Goal: Task Accomplishment & Management: Manage account settings

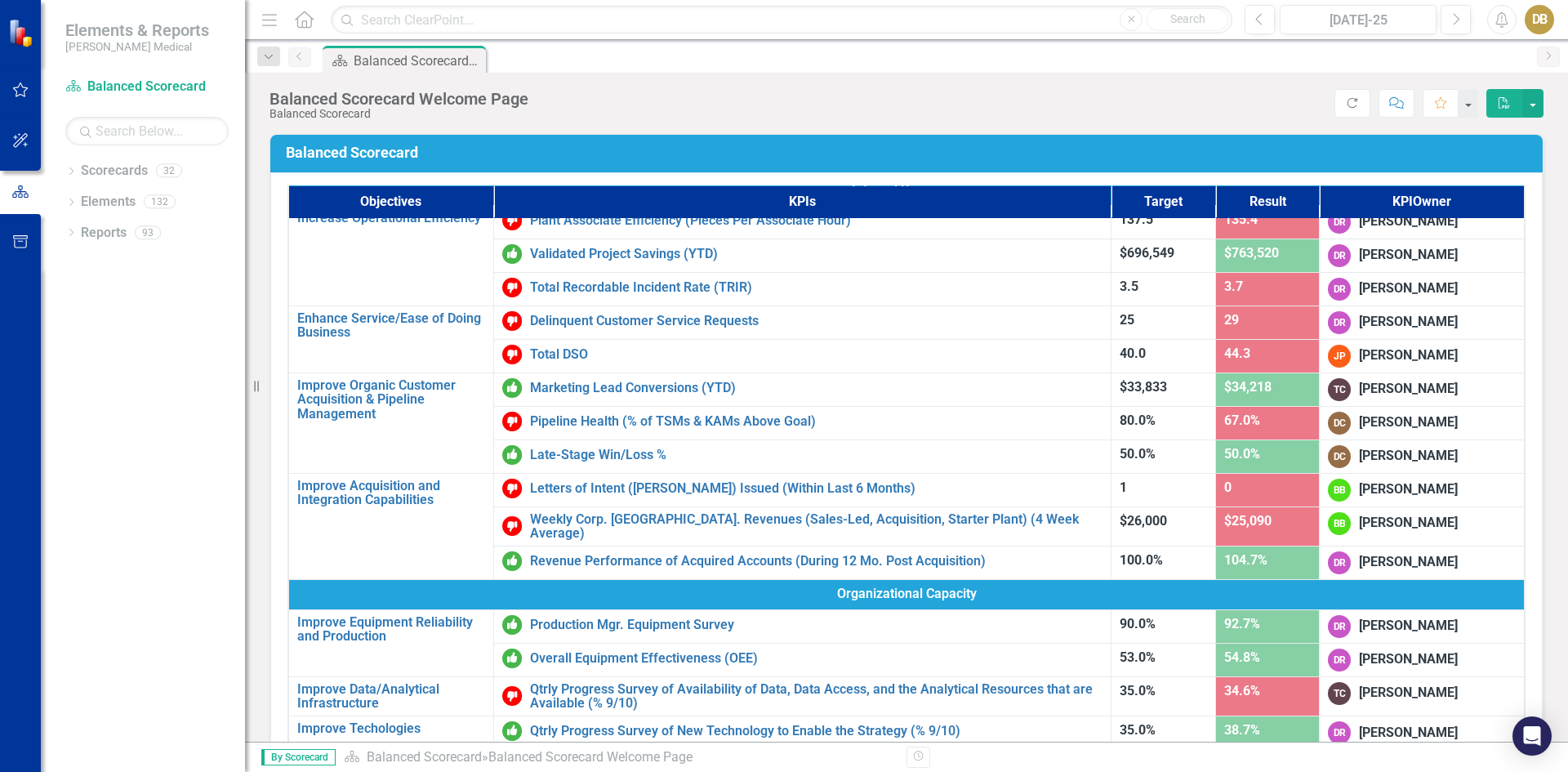
scroll to position [726, 0]
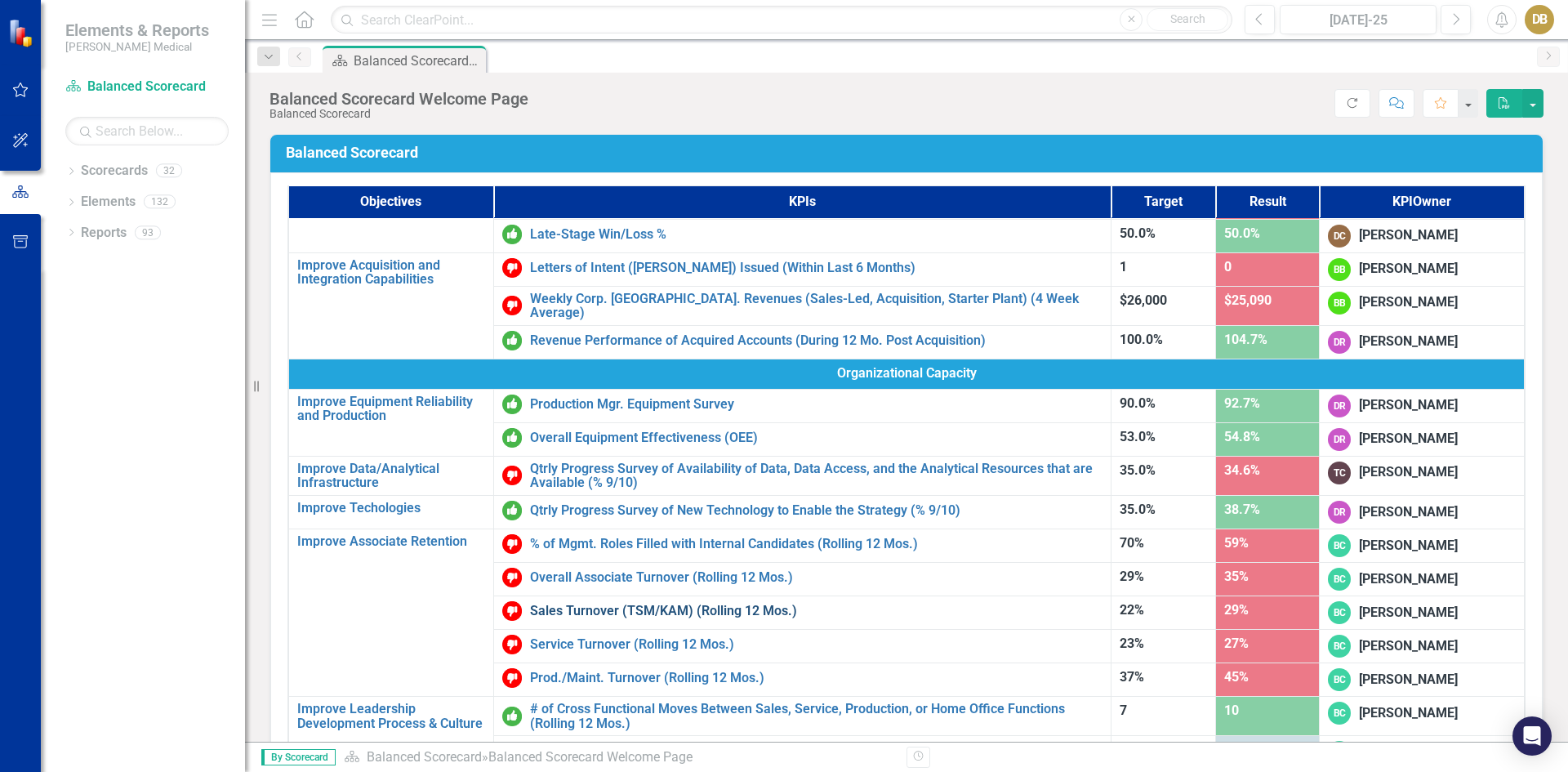
click at [575, 605] on link "Sales Turnover (TSM/KAM) (Rolling 12 Mos.)" at bounding box center [816, 610] width 573 height 14
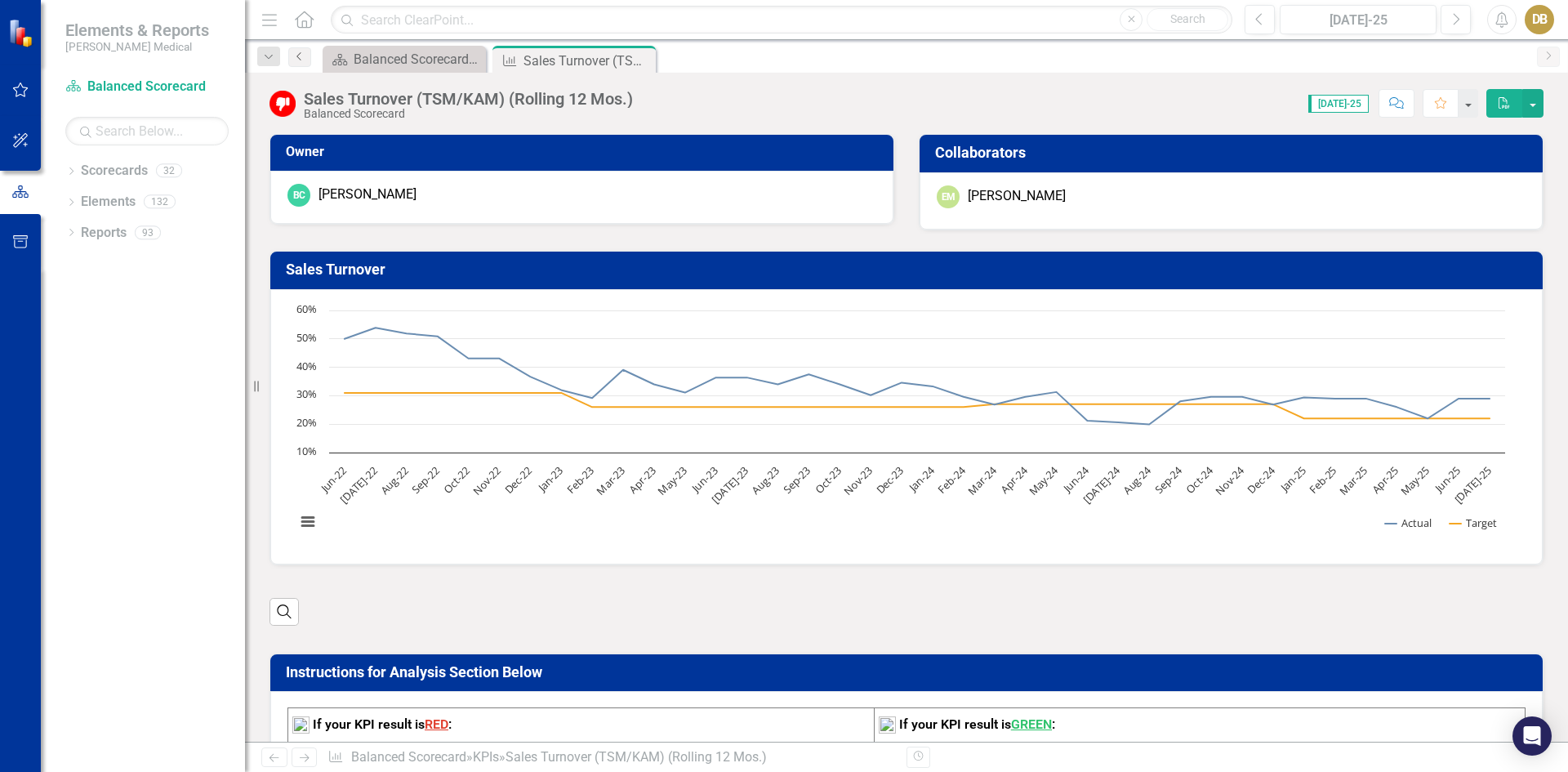
click at [303, 55] on icon "Previous" at bounding box center [300, 56] width 13 height 9
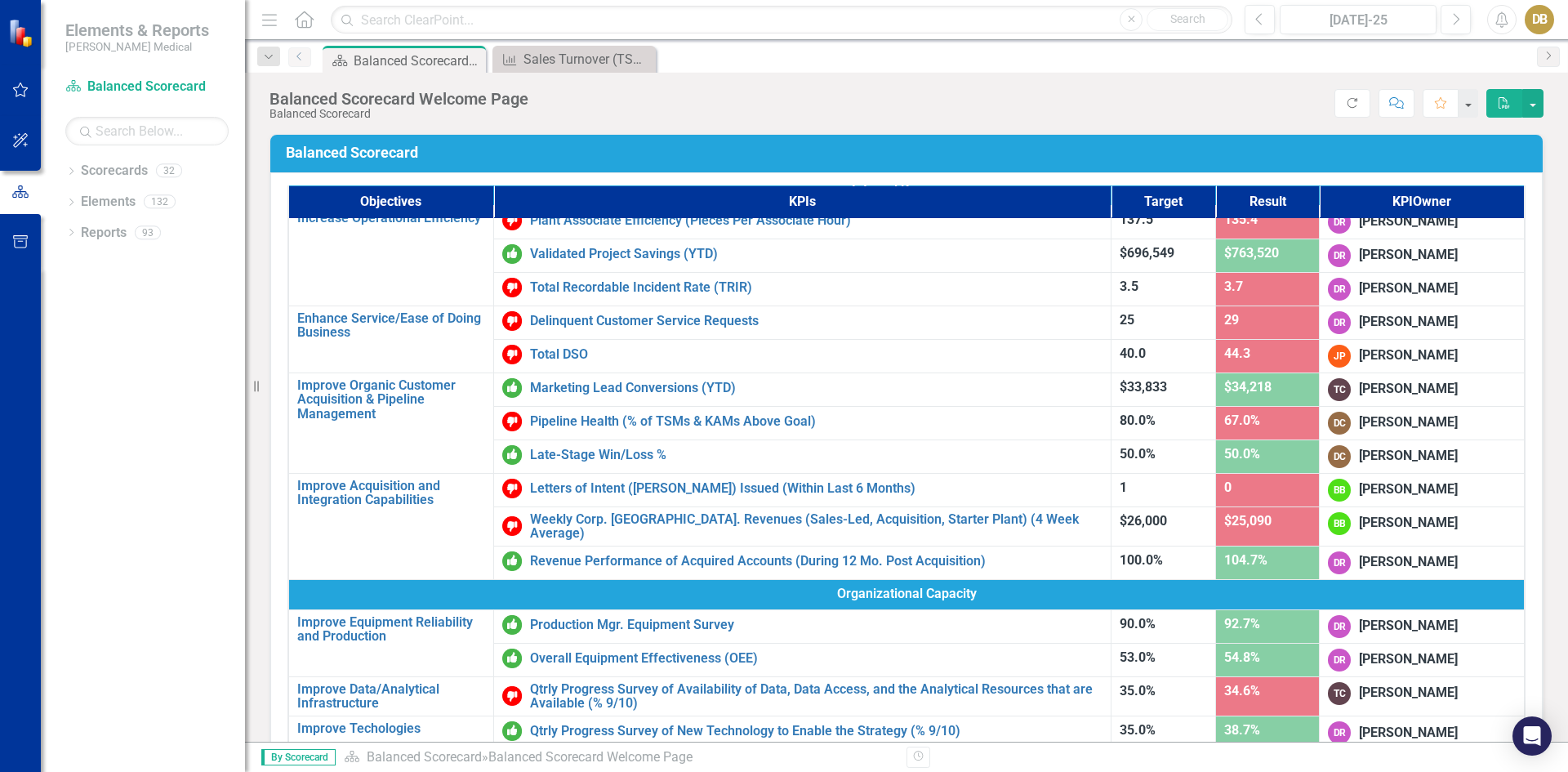
scroll to position [726, 0]
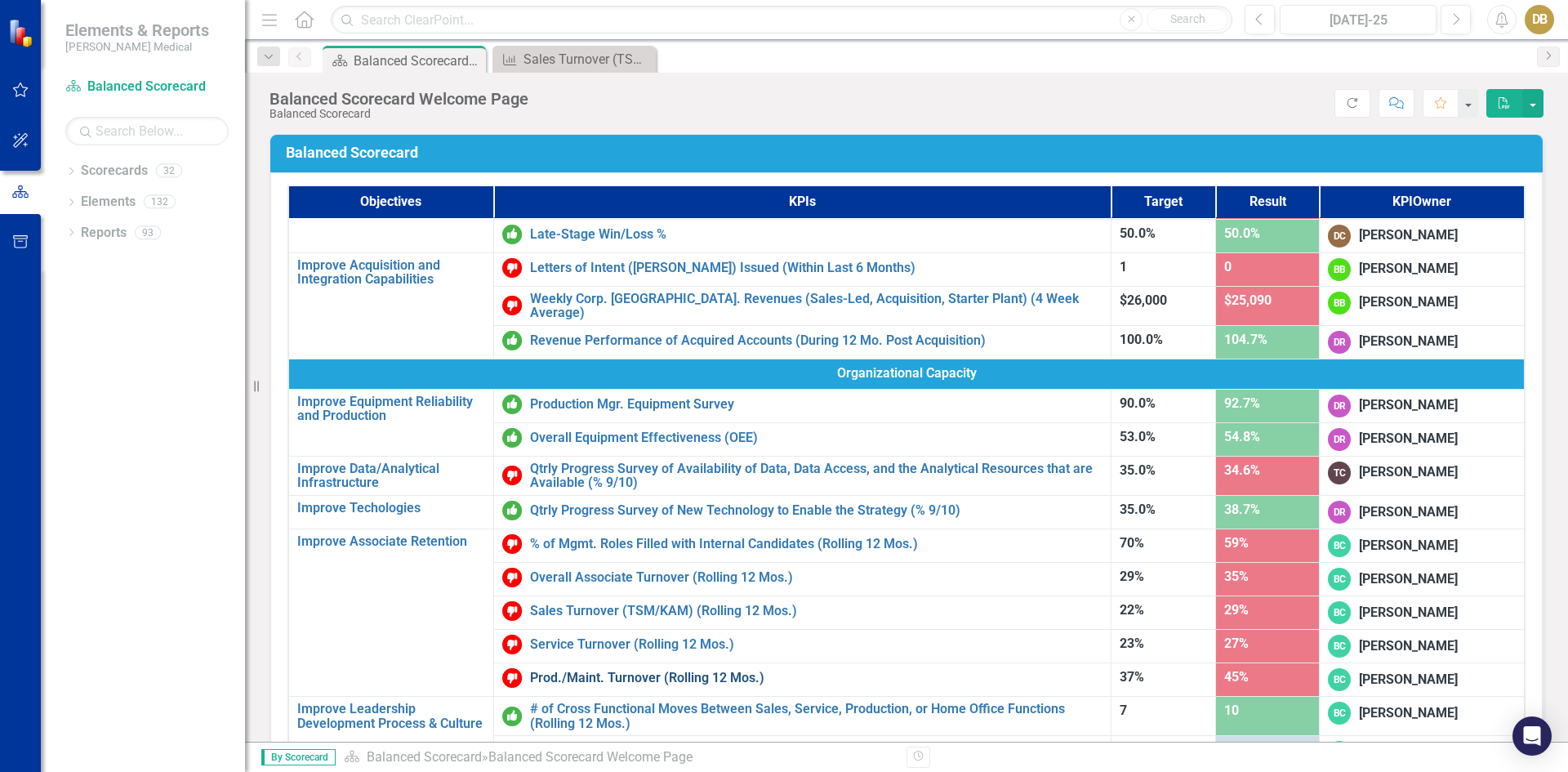
click at [590, 670] on link "Prod./Maint. Turnover (Rolling 12 Mos.)" at bounding box center [816, 677] width 573 height 14
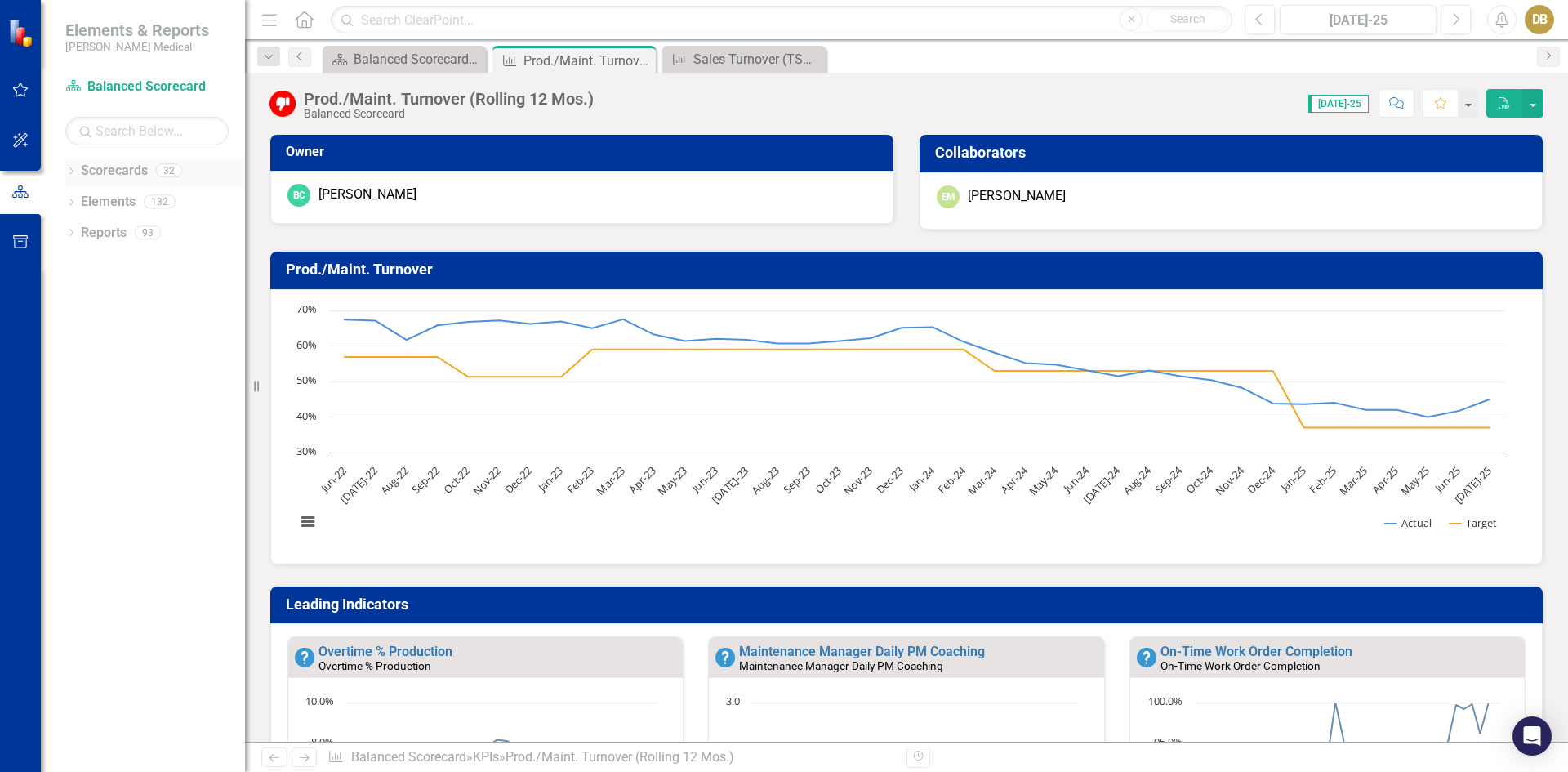
click at [66, 172] on icon "Dropdown" at bounding box center [71, 172] width 11 height 9
click at [96, 232] on link "Associate Retention & Development" at bounding box center [155, 234] width 179 height 19
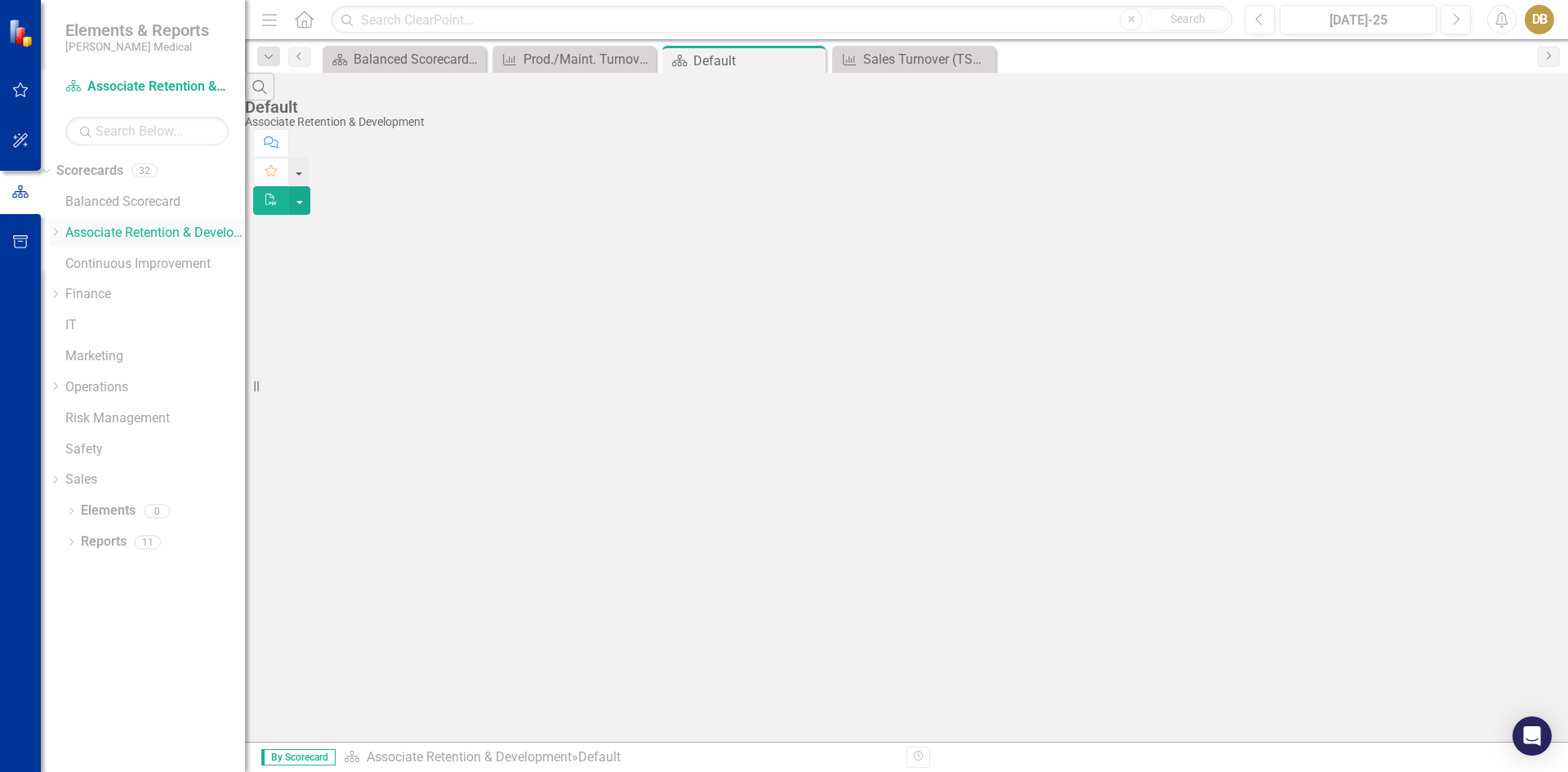
click at [61, 230] on icon "Dropdown" at bounding box center [55, 232] width 12 height 9
click at [61, 280] on icon "Dropdown" at bounding box center [55, 275] width 12 height 9
click at [137, 389] on link "[US_STATE] - HR" at bounding box center [155, 380] width 179 height 19
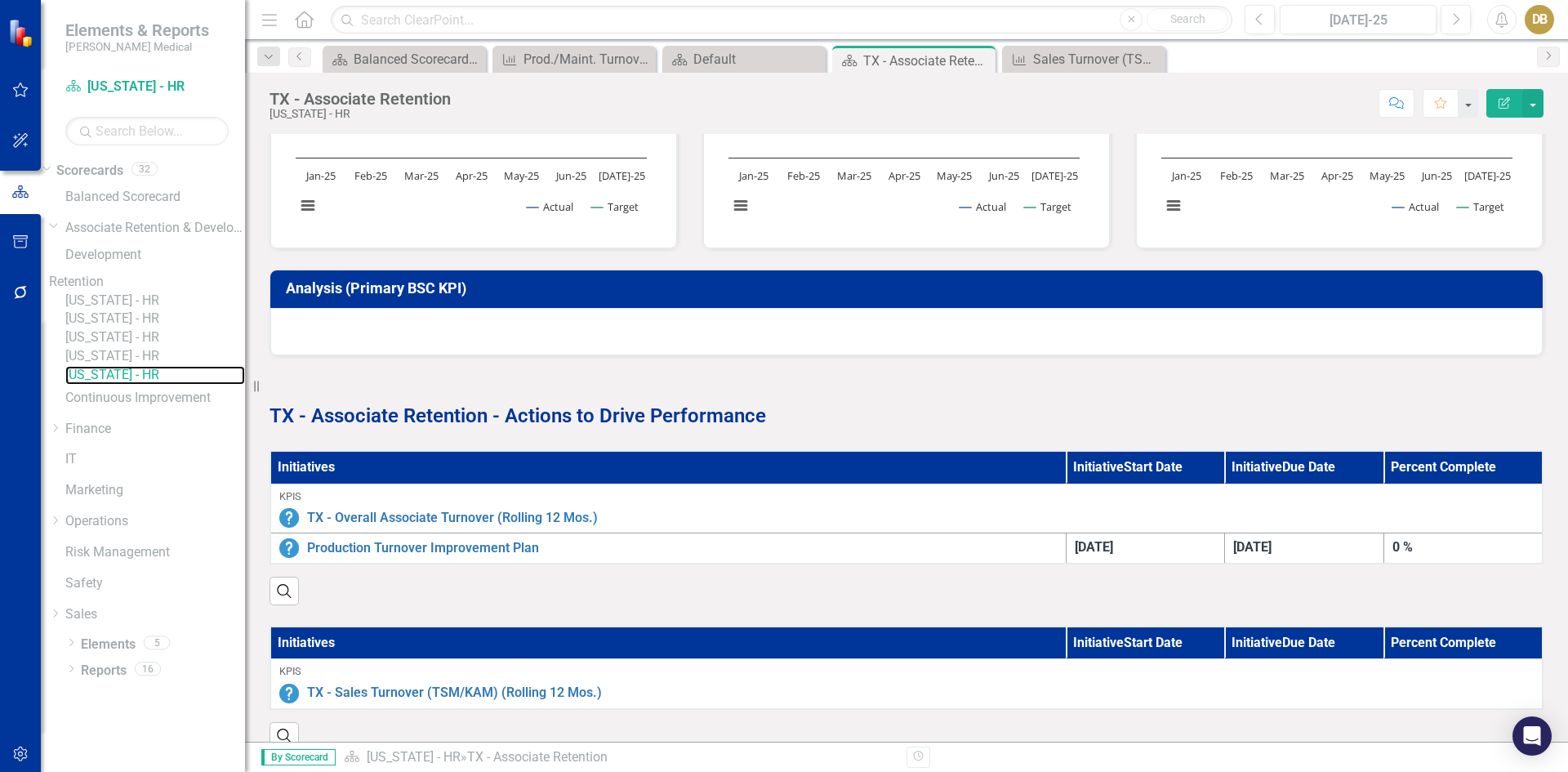
scroll to position [653, 0]
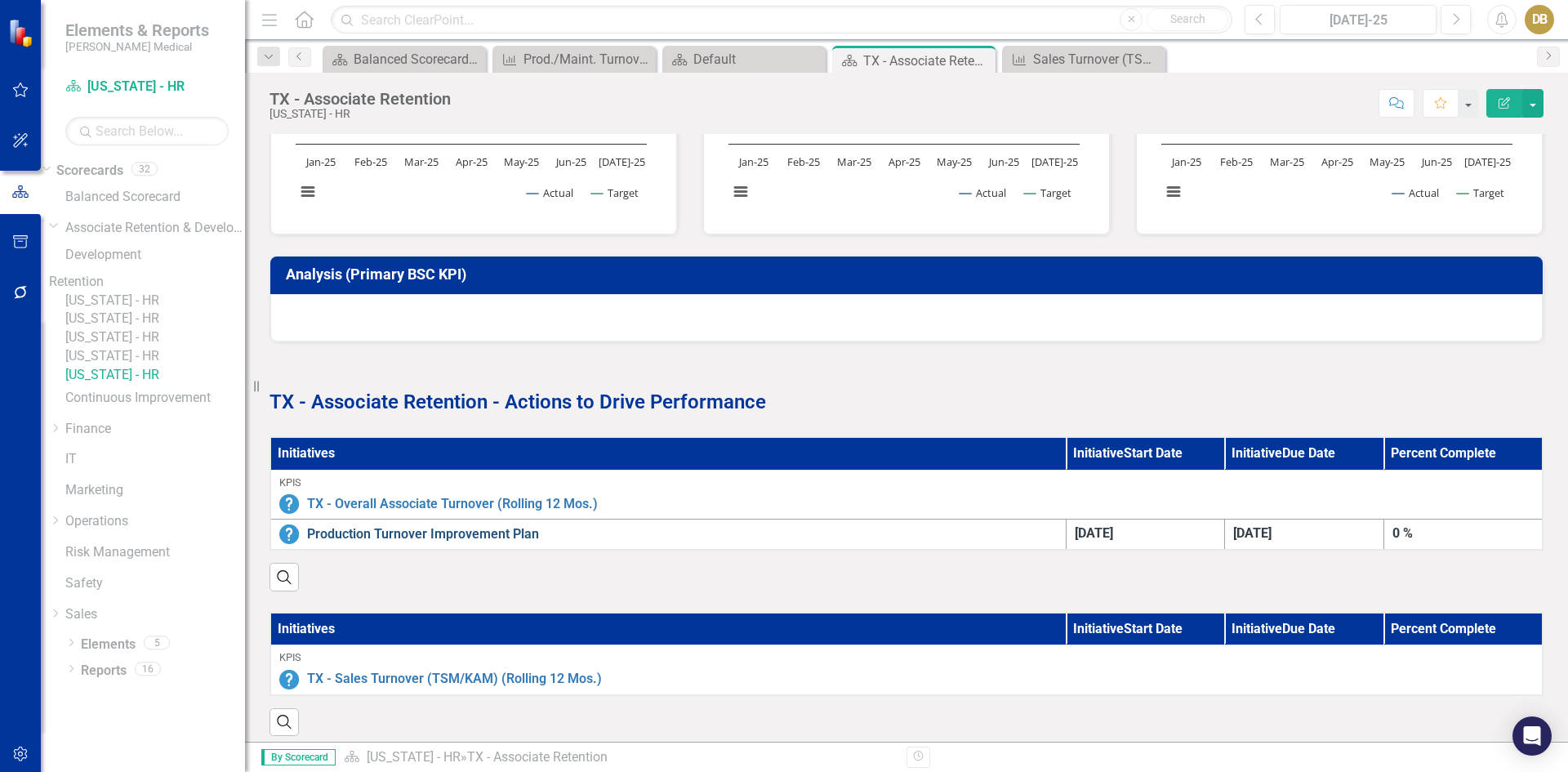
click at [409, 531] on link "Production Turnover Improvement Plan" at bounding box center [682, 535] width 750 height 19
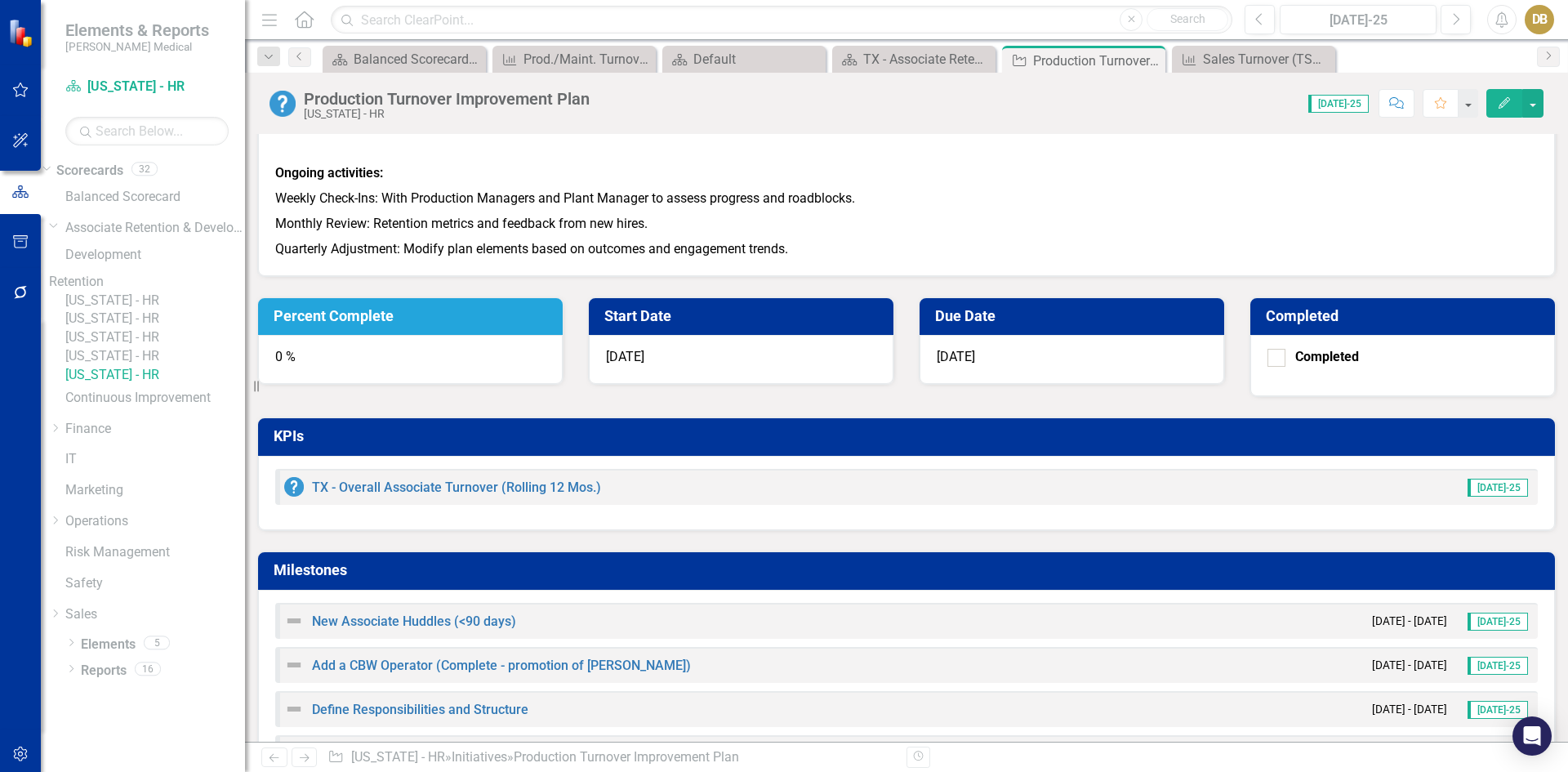
scroll to position [1196, 0]
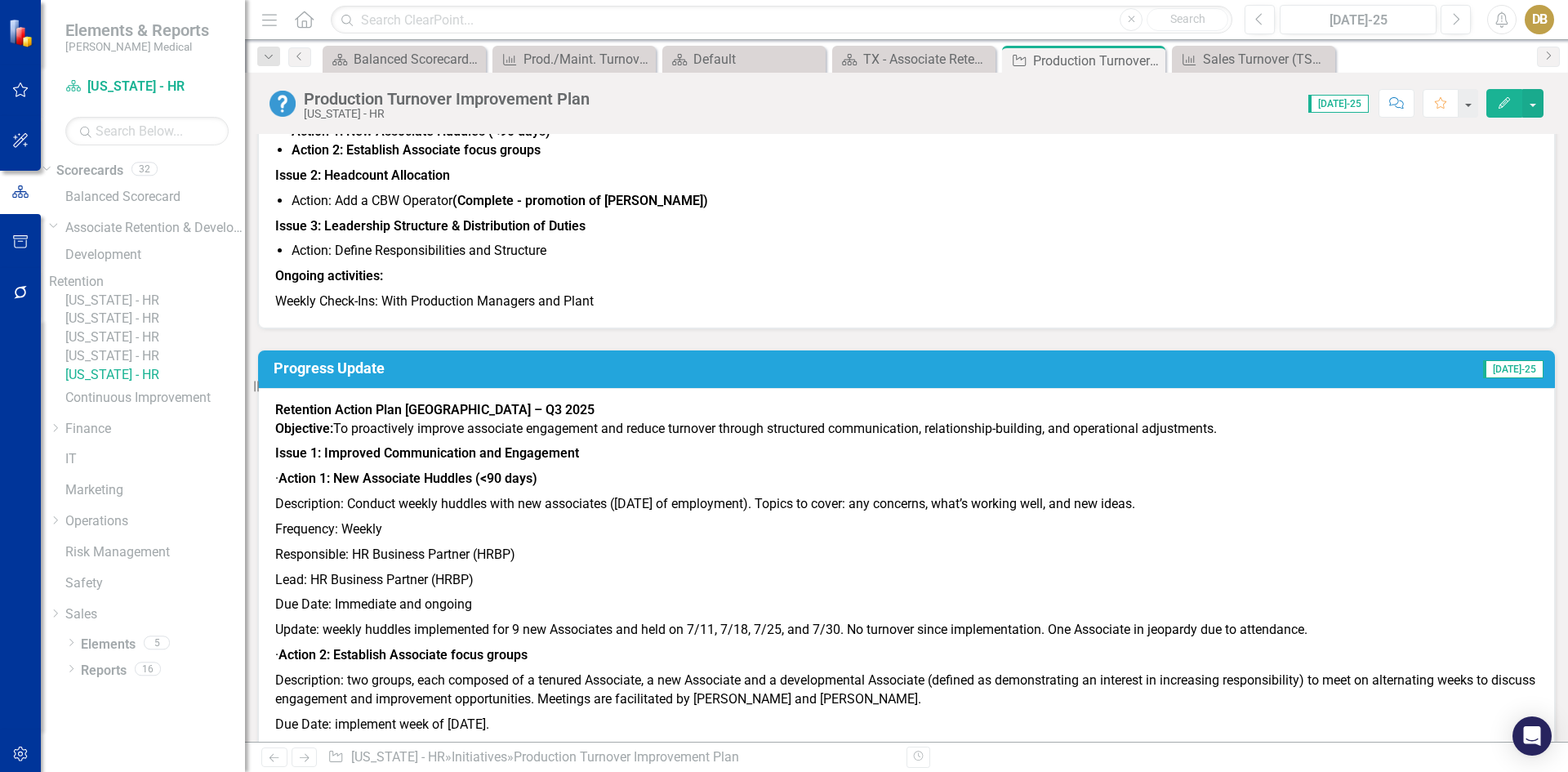
scroll to position [0, 0]
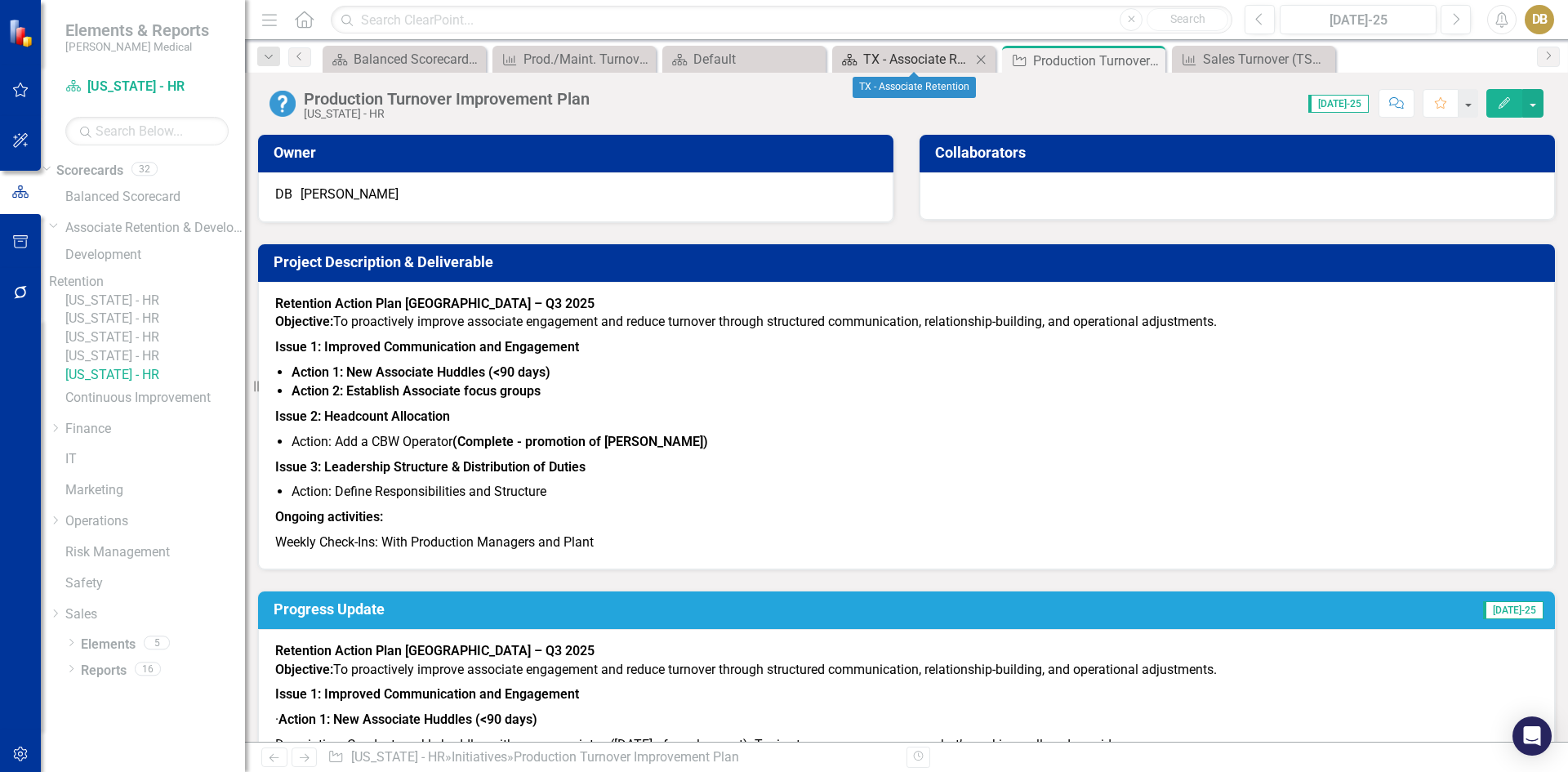
click at [922, 58] on div "TX - Associate Retention" at bounding box center [917, 59] width 108 height 20
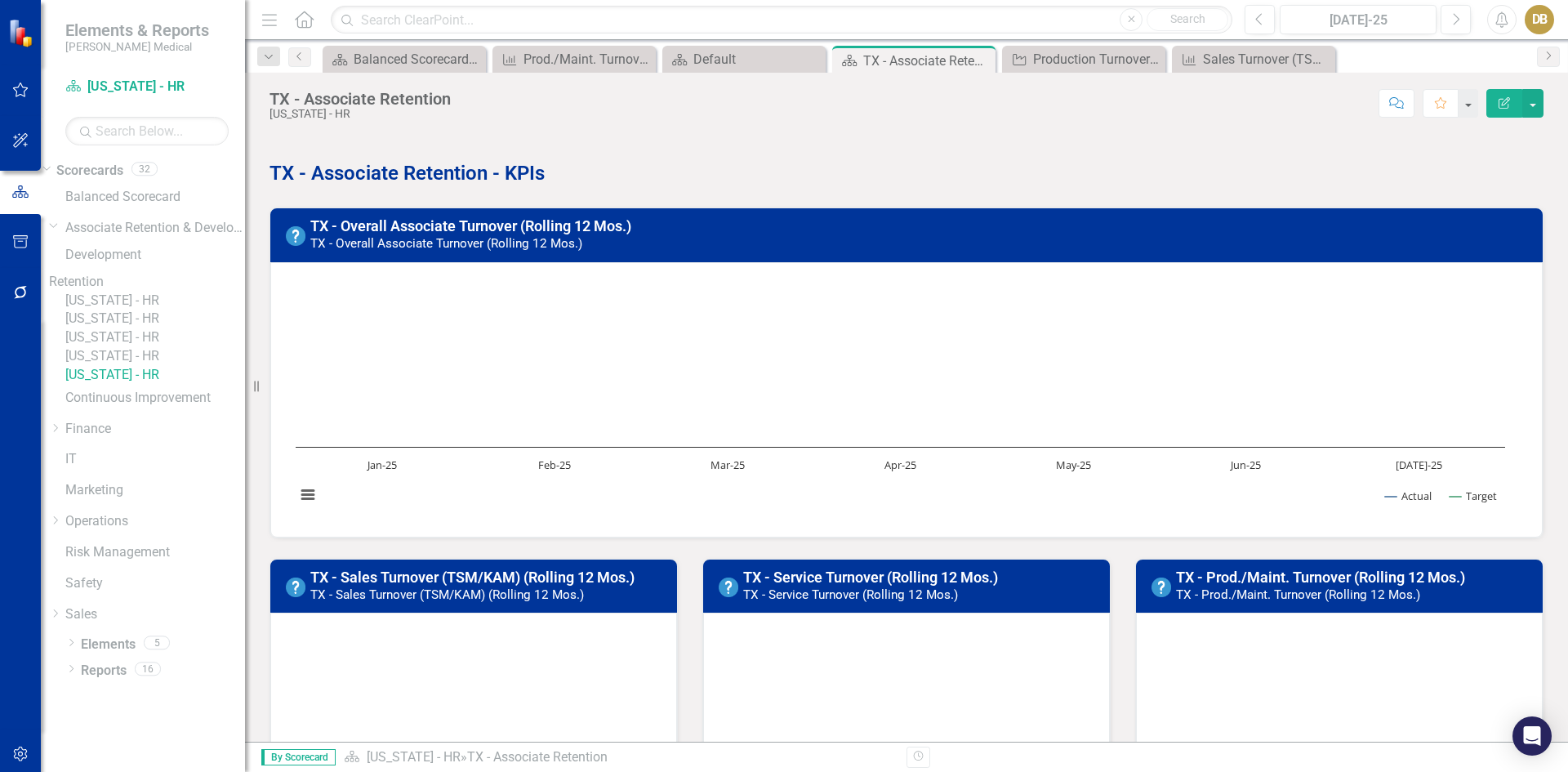
click at [441, 242] on small "TX - Overall Associate Turnover (Rolling 12 Mos.)" at bounding box center [446, 243] width 272 height 14
click at [457, 227] on link "TX - Overall Associate Turnover (Rolling 12 Mos.)" at bounding box center [471, 226] width 321 height 17
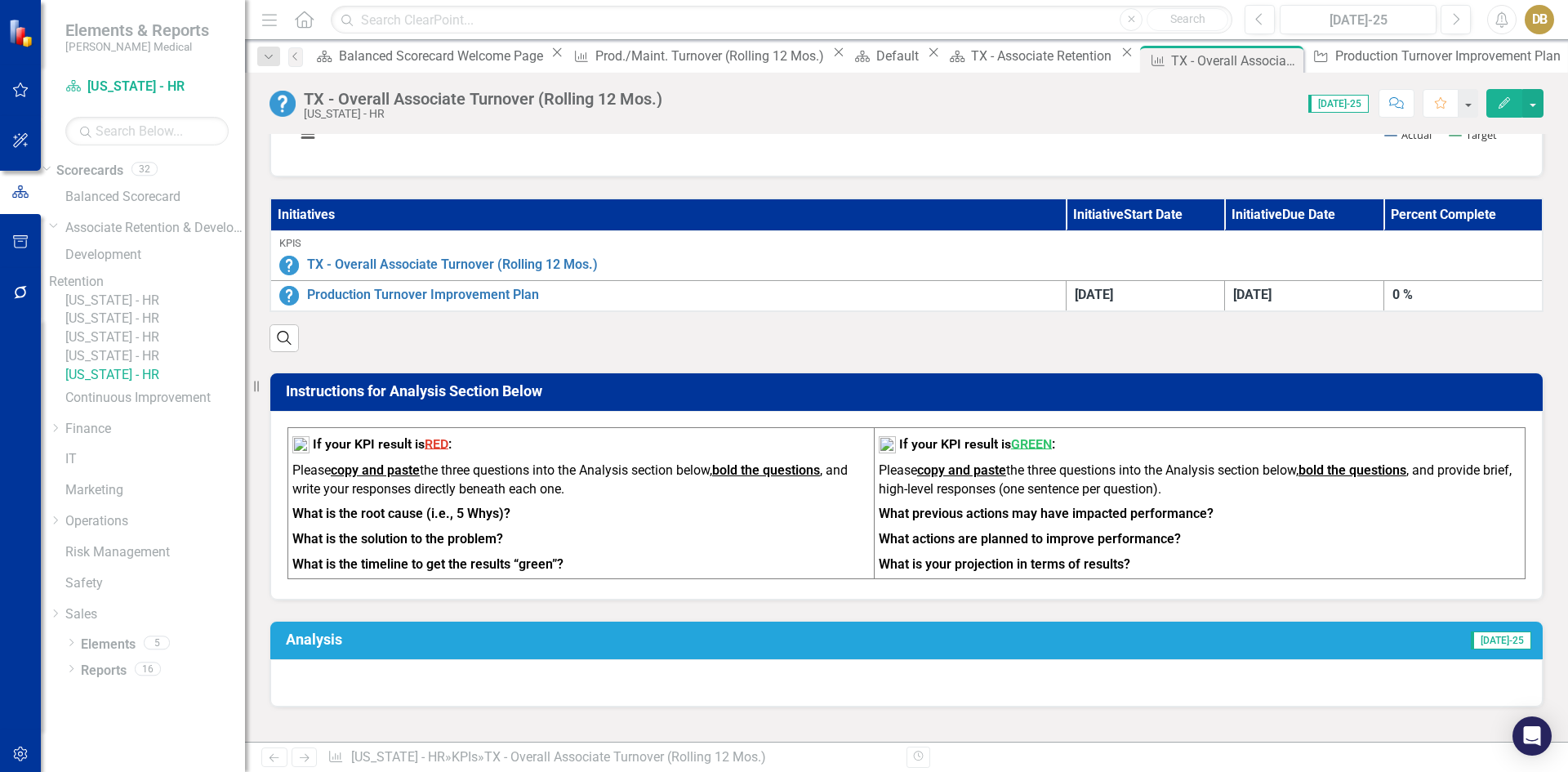
scroll to position [408, 0]
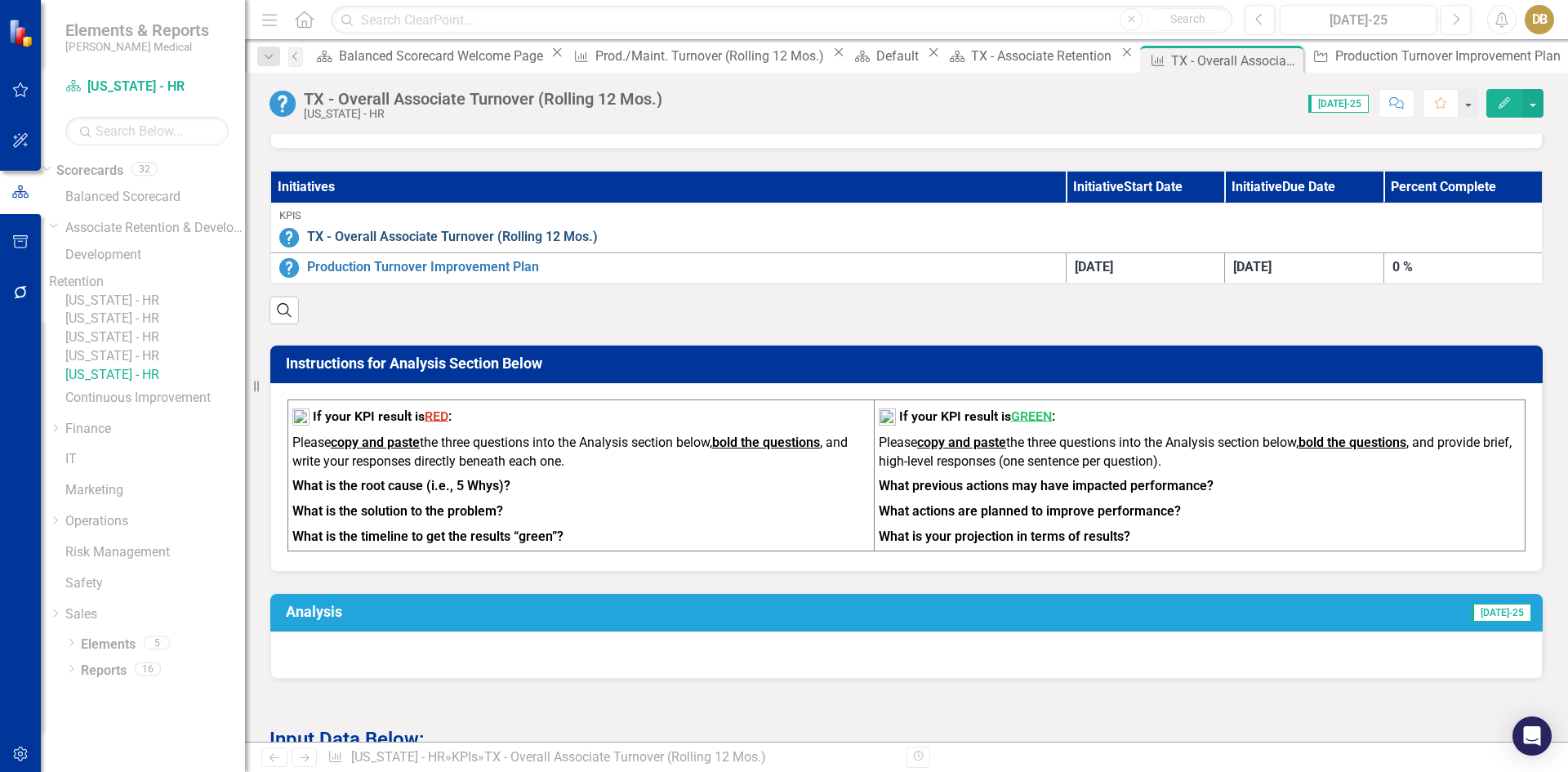
click at [425, 235] on link "TX - Overall Associate Turnover (Rolling 12 Mos.)" at bounding box center [920, 237] width 1227 height 19
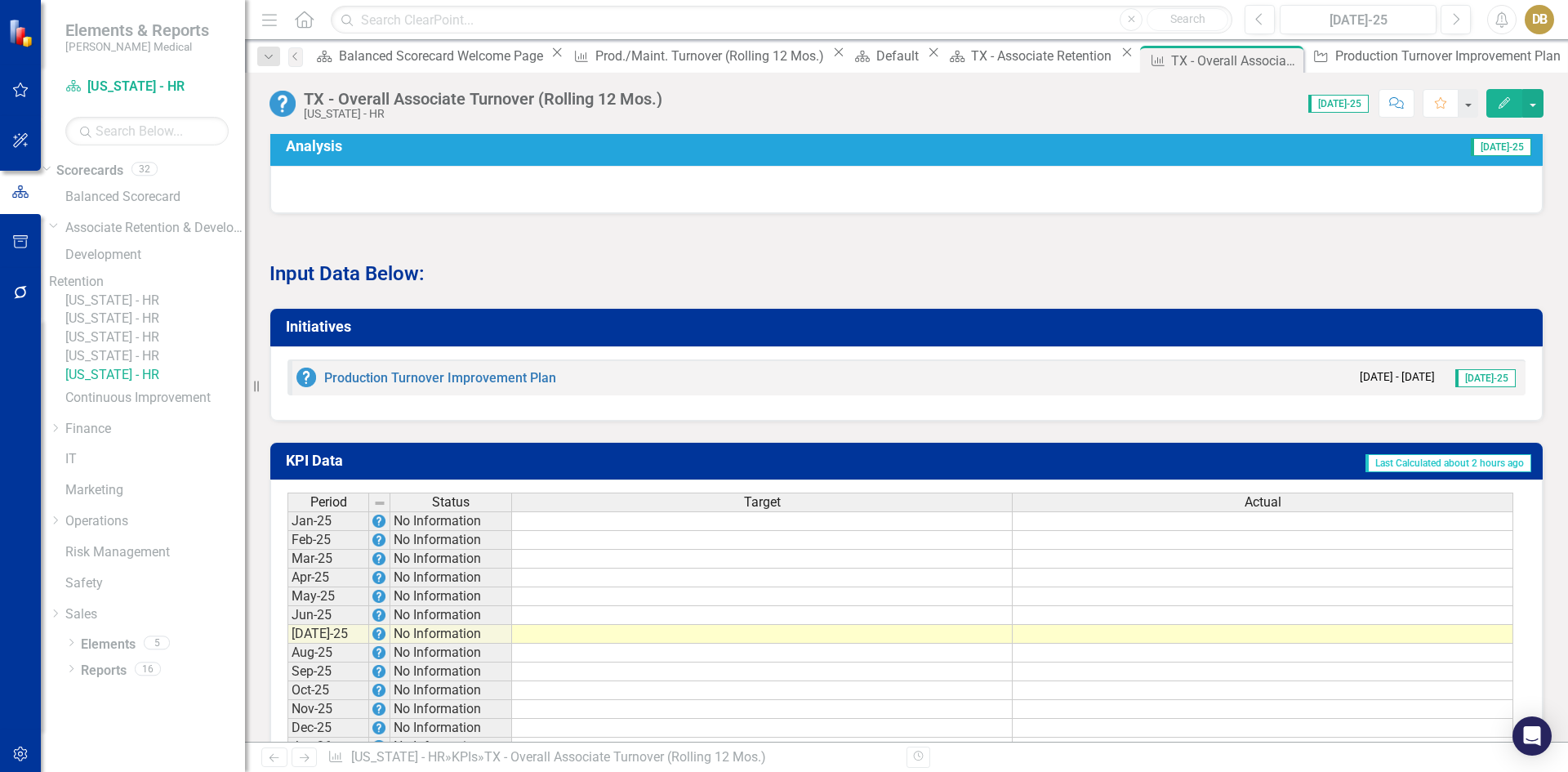
scroll to position [885, 0]
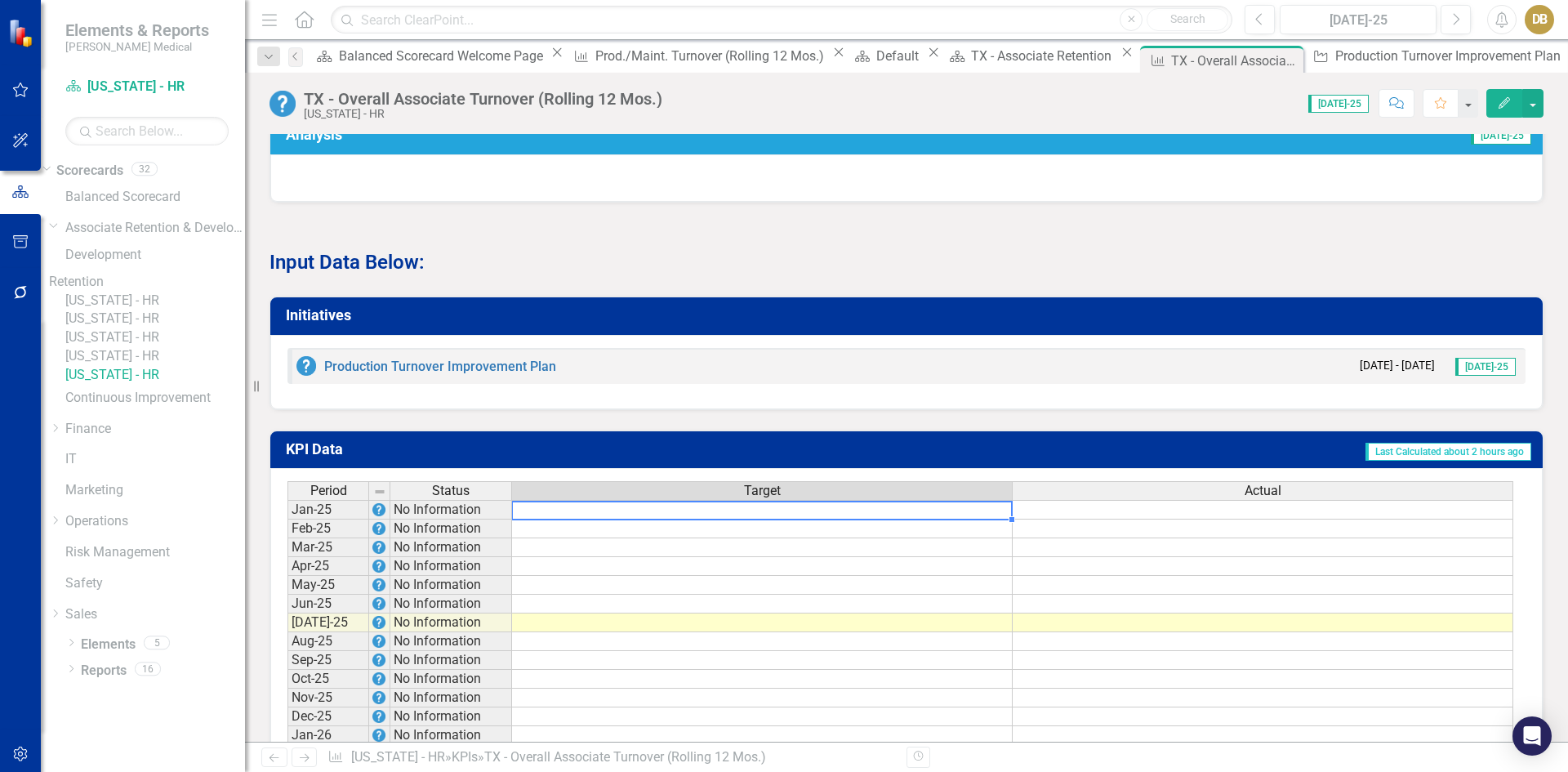
click at [737, 517] on td at bounding box center [762, 509] width 501 height 20
click at [741, 519] on td at bounding box center [762, 509] width 501 height 20
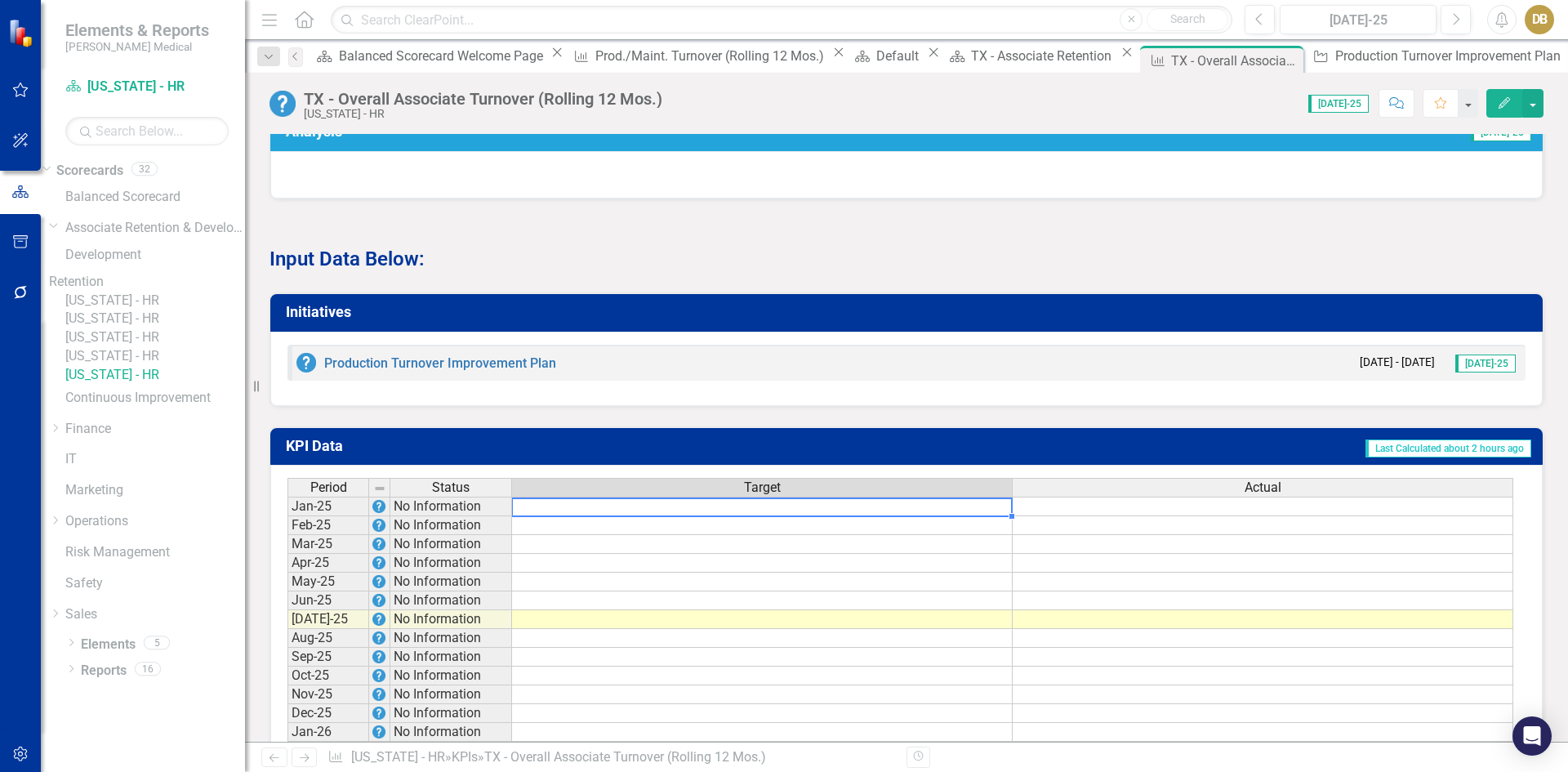
scroll to position [980, 0]
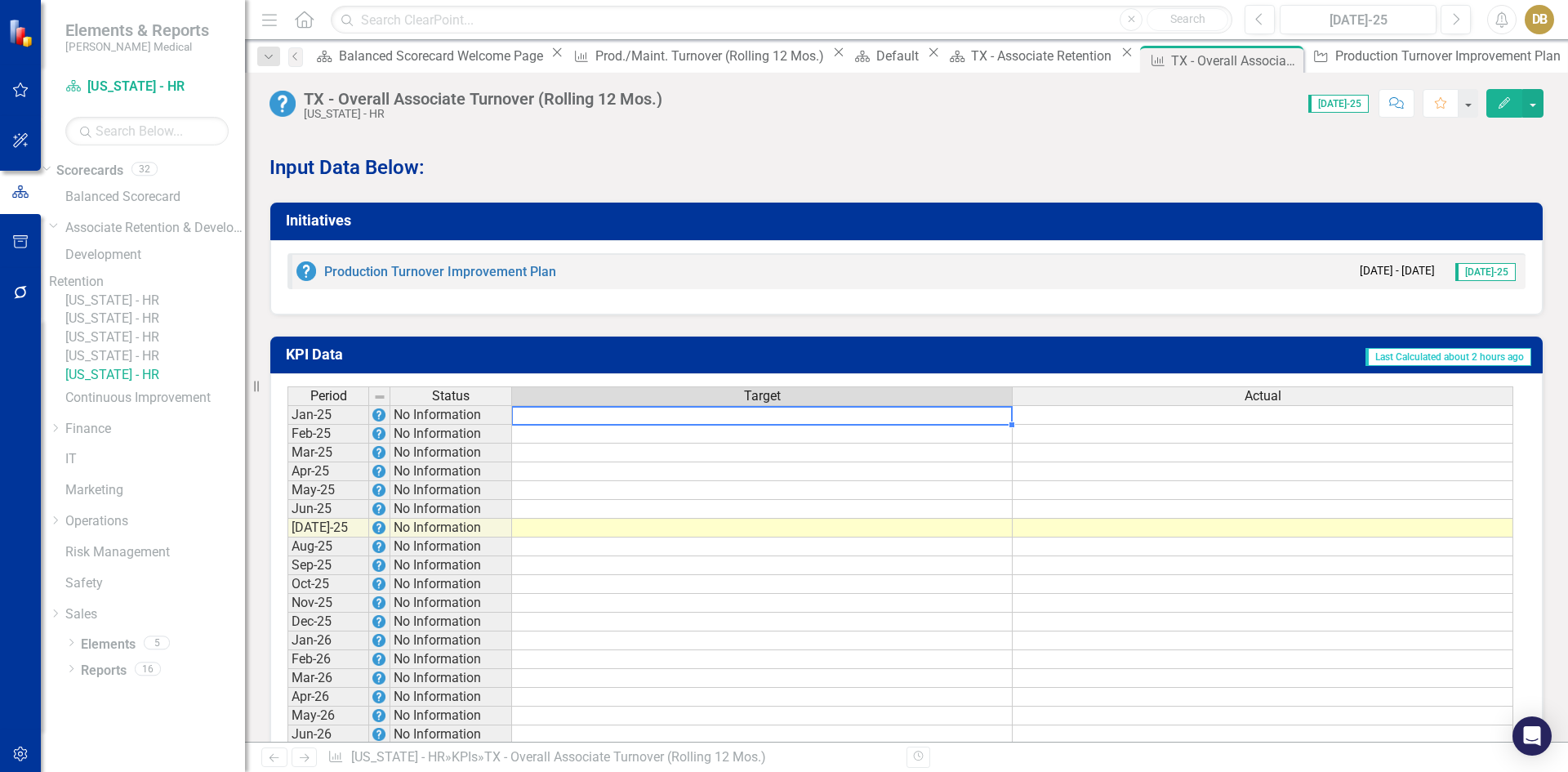
click at [576, 424] on td at bounding box center [762, 414] width 501 height 20
click at [626, 424] on td at bounding box center [762, 414] width 501 height 20
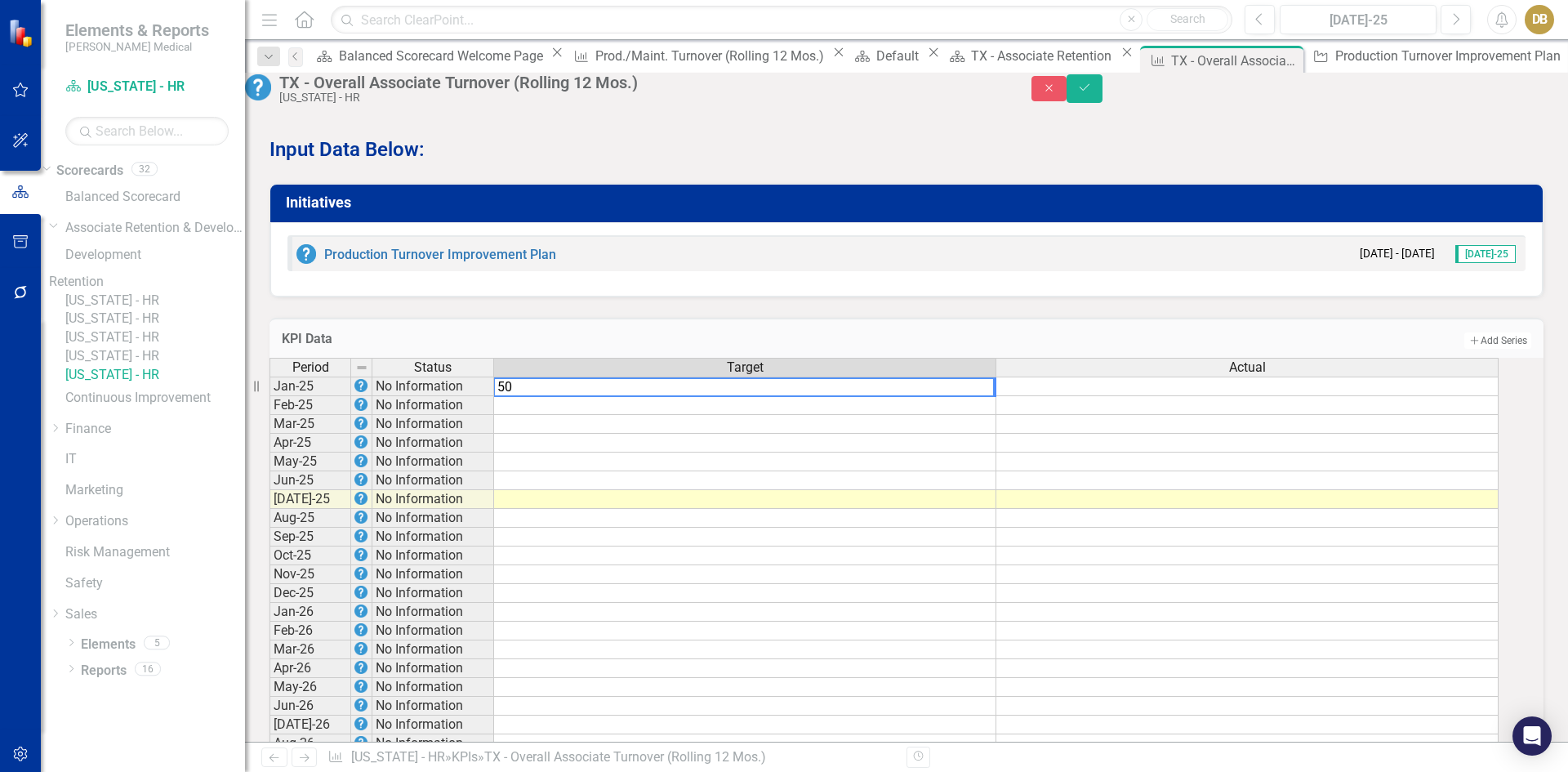
type textarea "5"
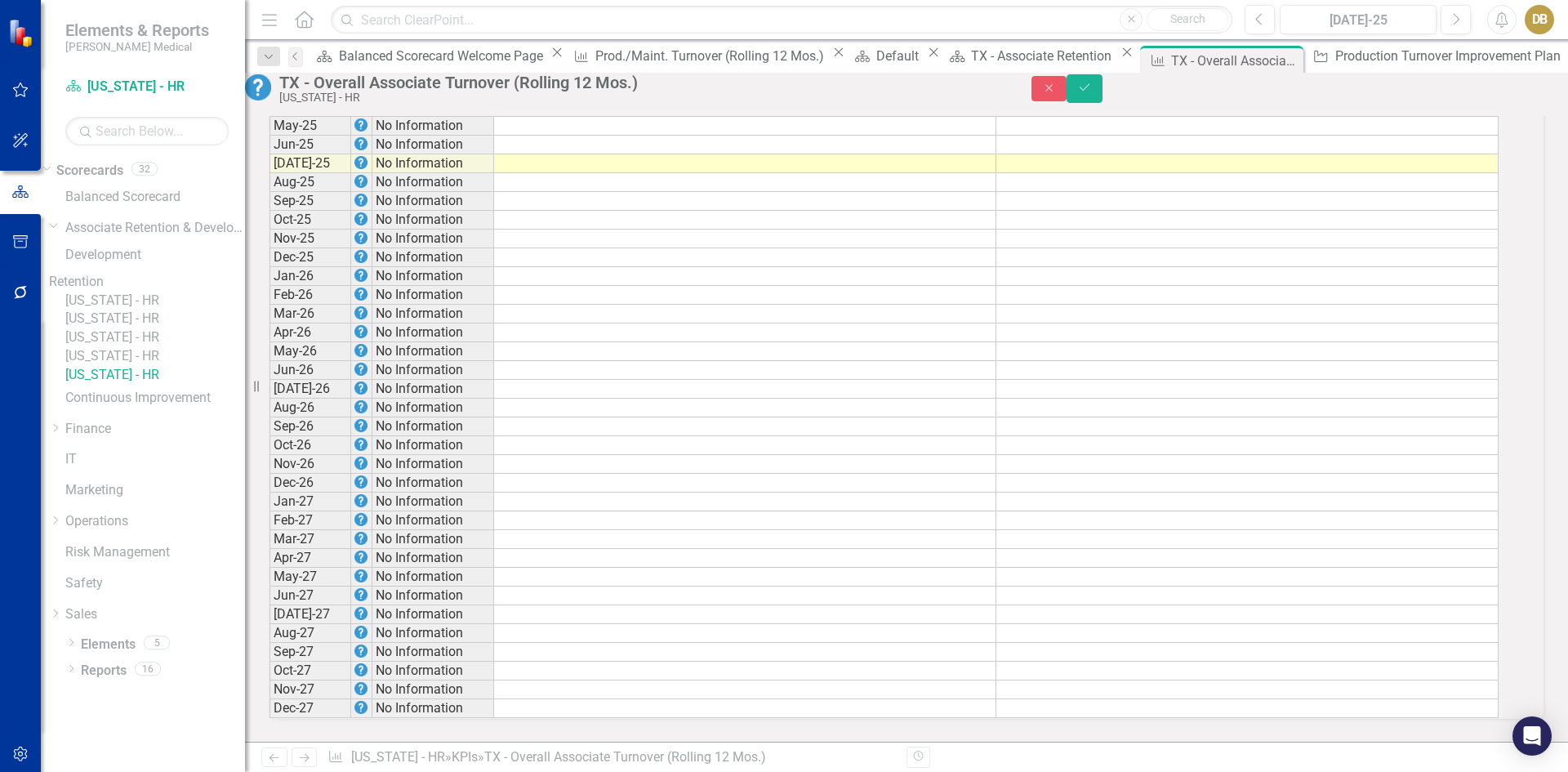
scroll to position [1048, 0]
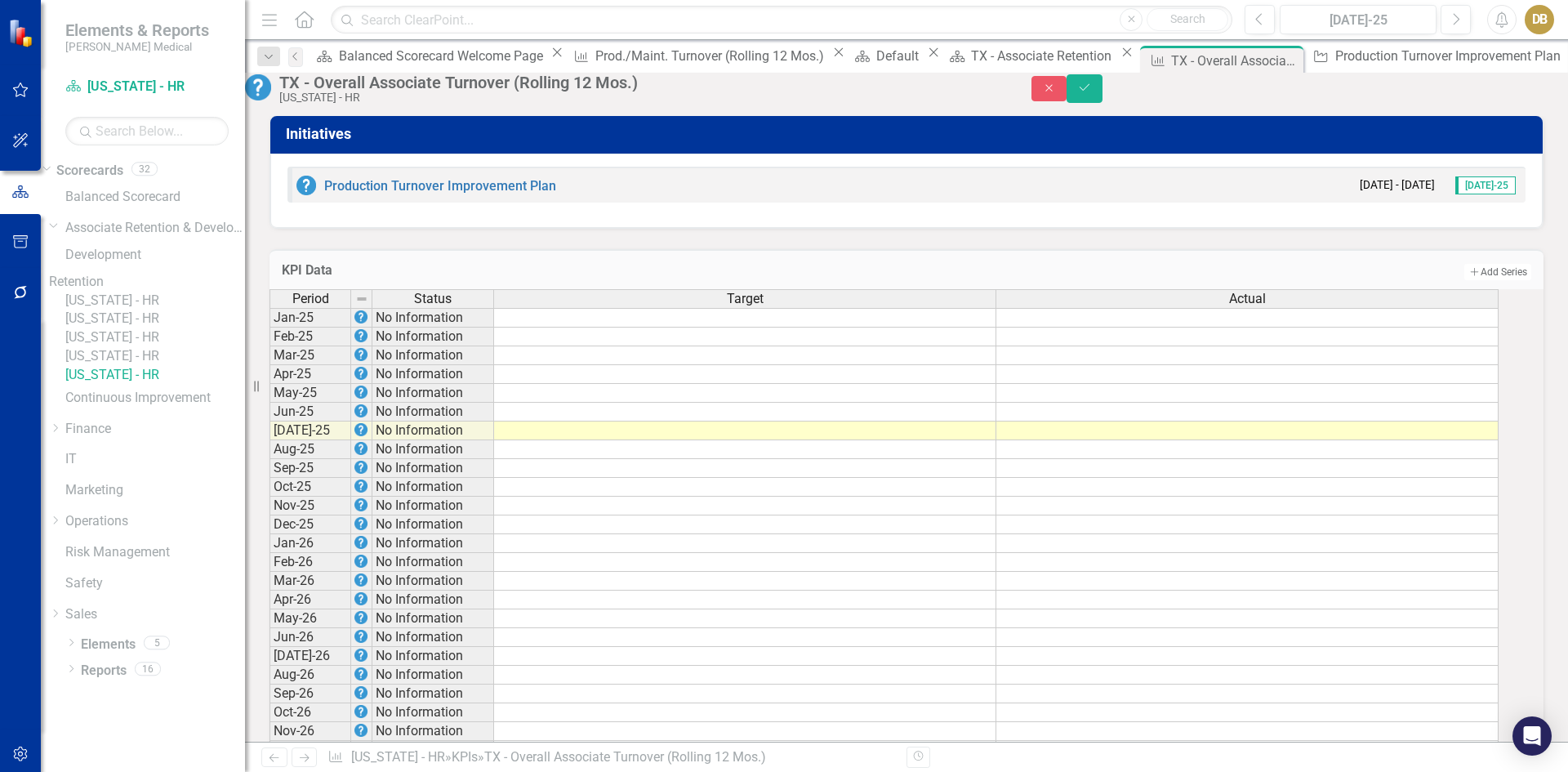
click at [1540, 21] on div "DB" at bounding box center [1539, 19] width 29 height 29
click at [1496, 51] on link "User Edit Profile" at bounding box center [1489, 50] width 129 height 30
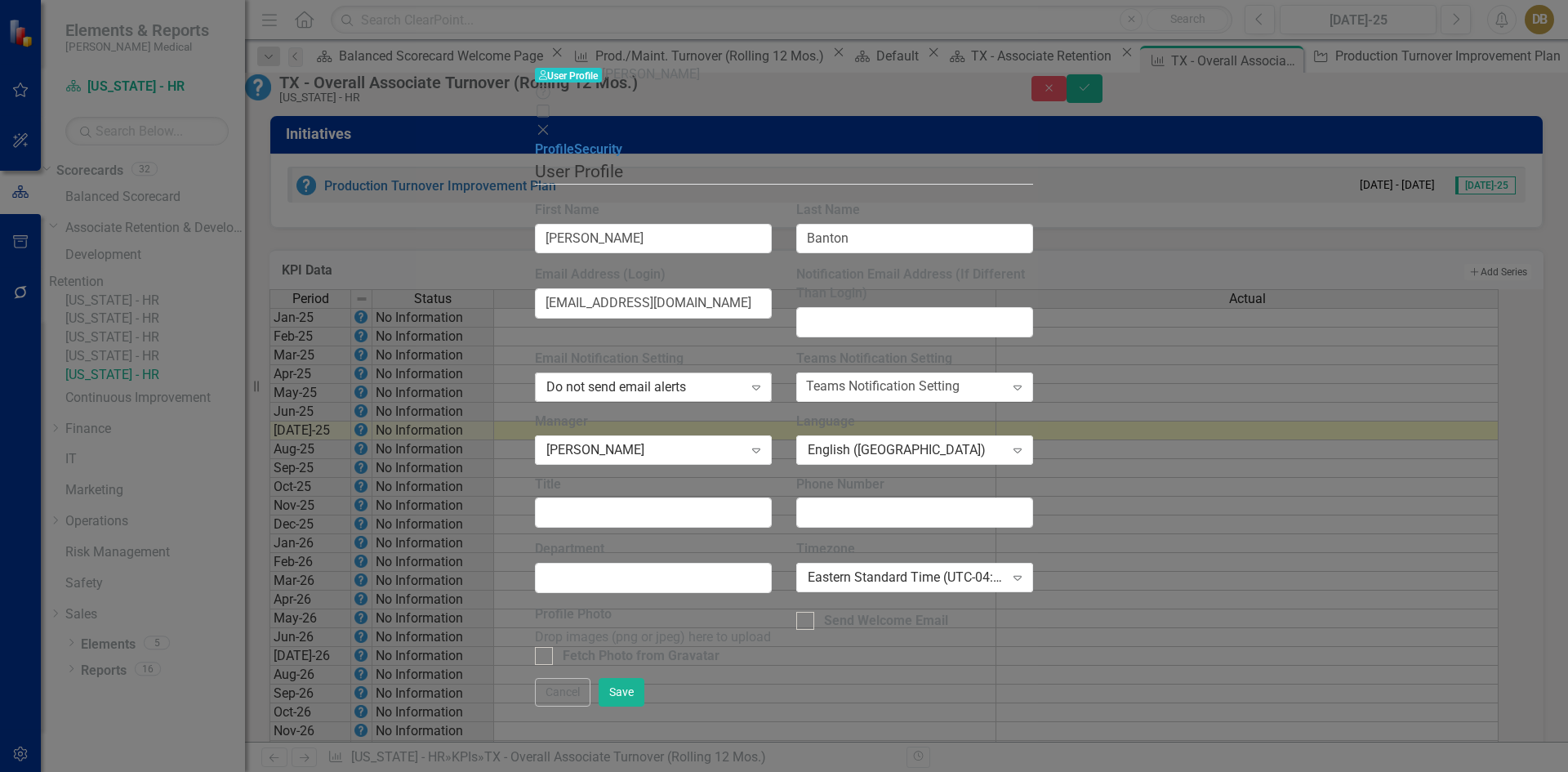
click at [765, 381] on icon "Expand" at bounding box center [756, 387] width 16 height 13
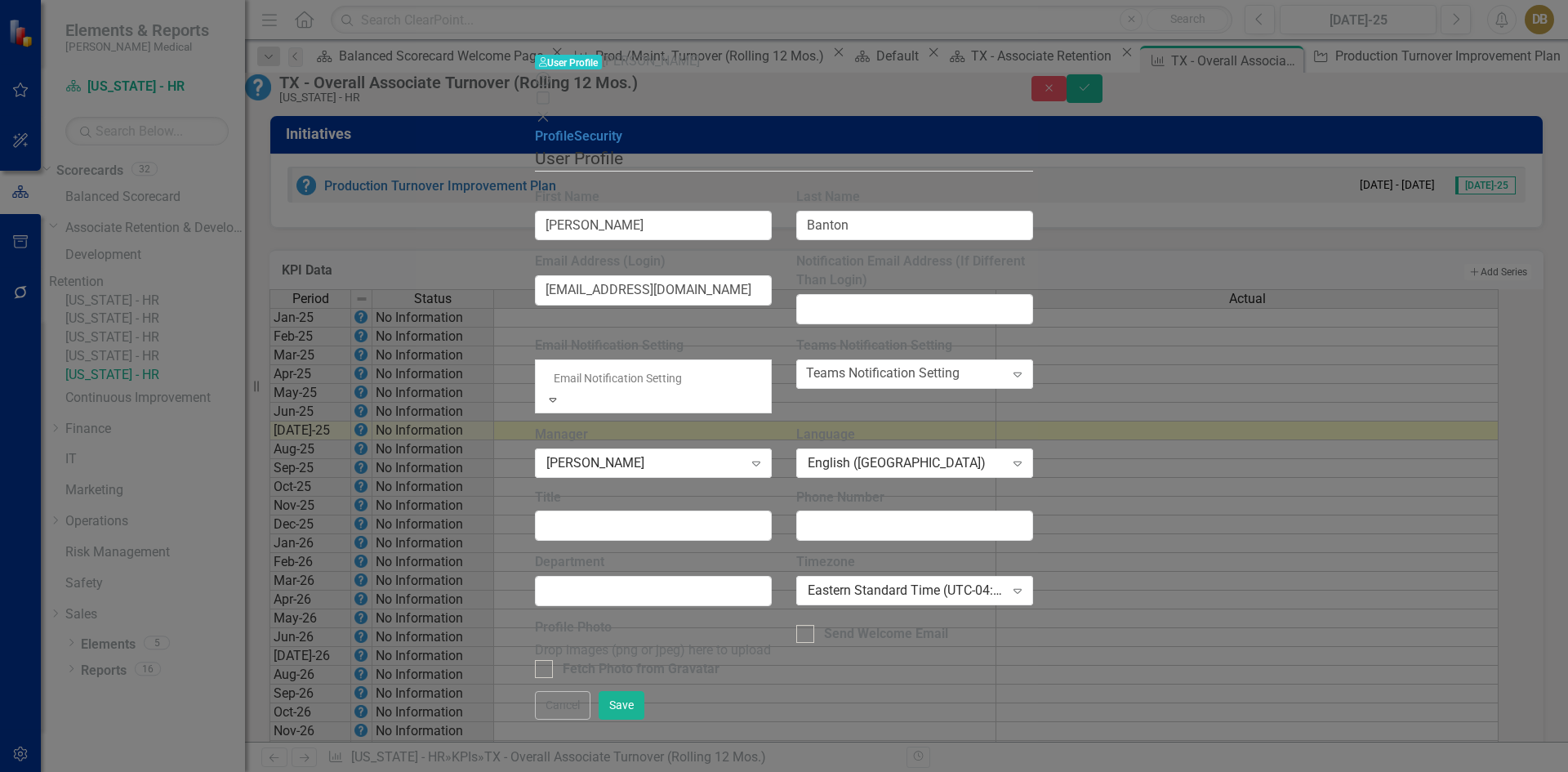
click at [690, 771] on div "Send an email for each alert" at bounding box center [784, 781] width 1568 height 19
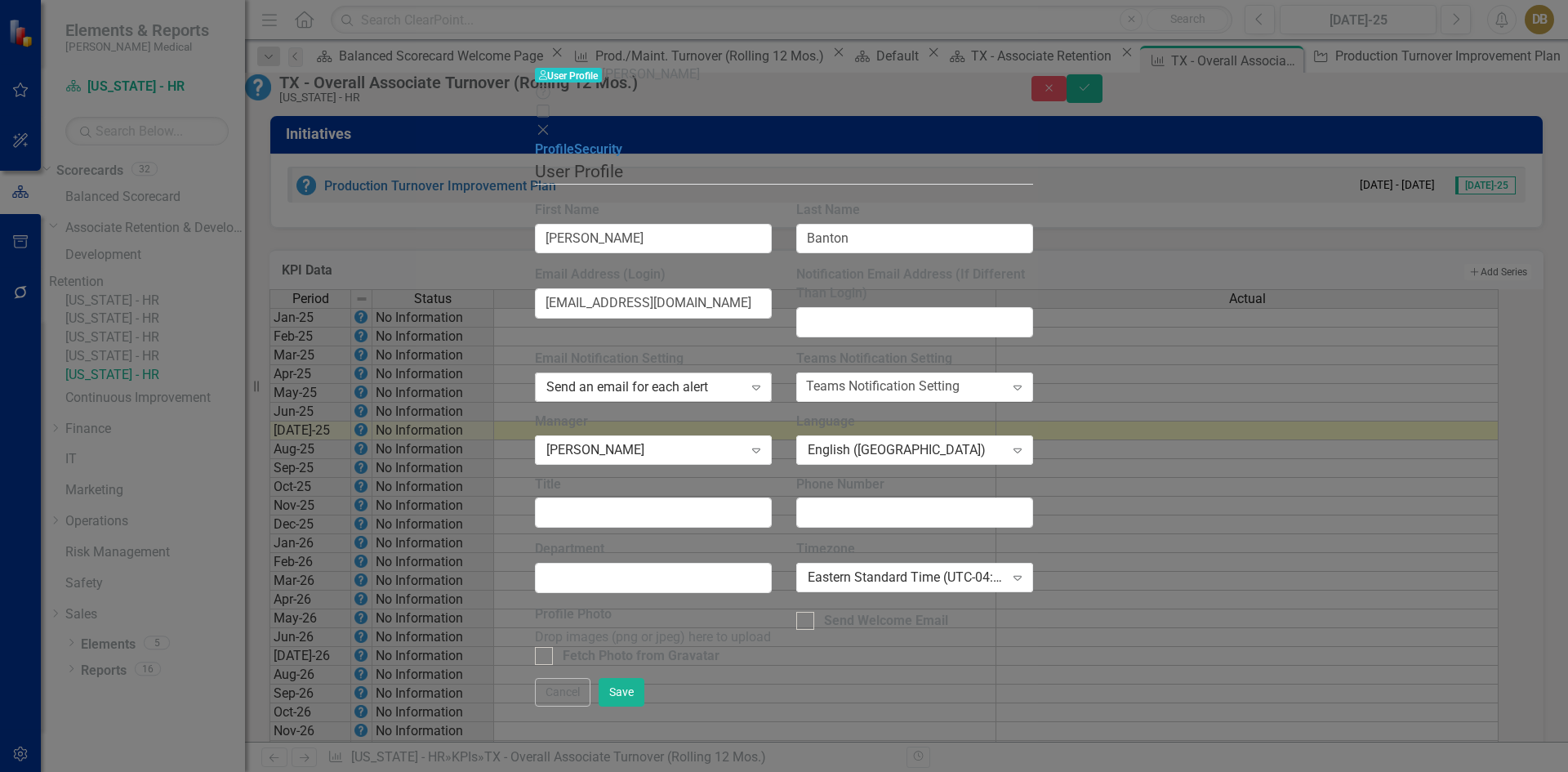
click at [765, 381] on icon "Expand" at bounding box center [756, 387] width 16 height 13
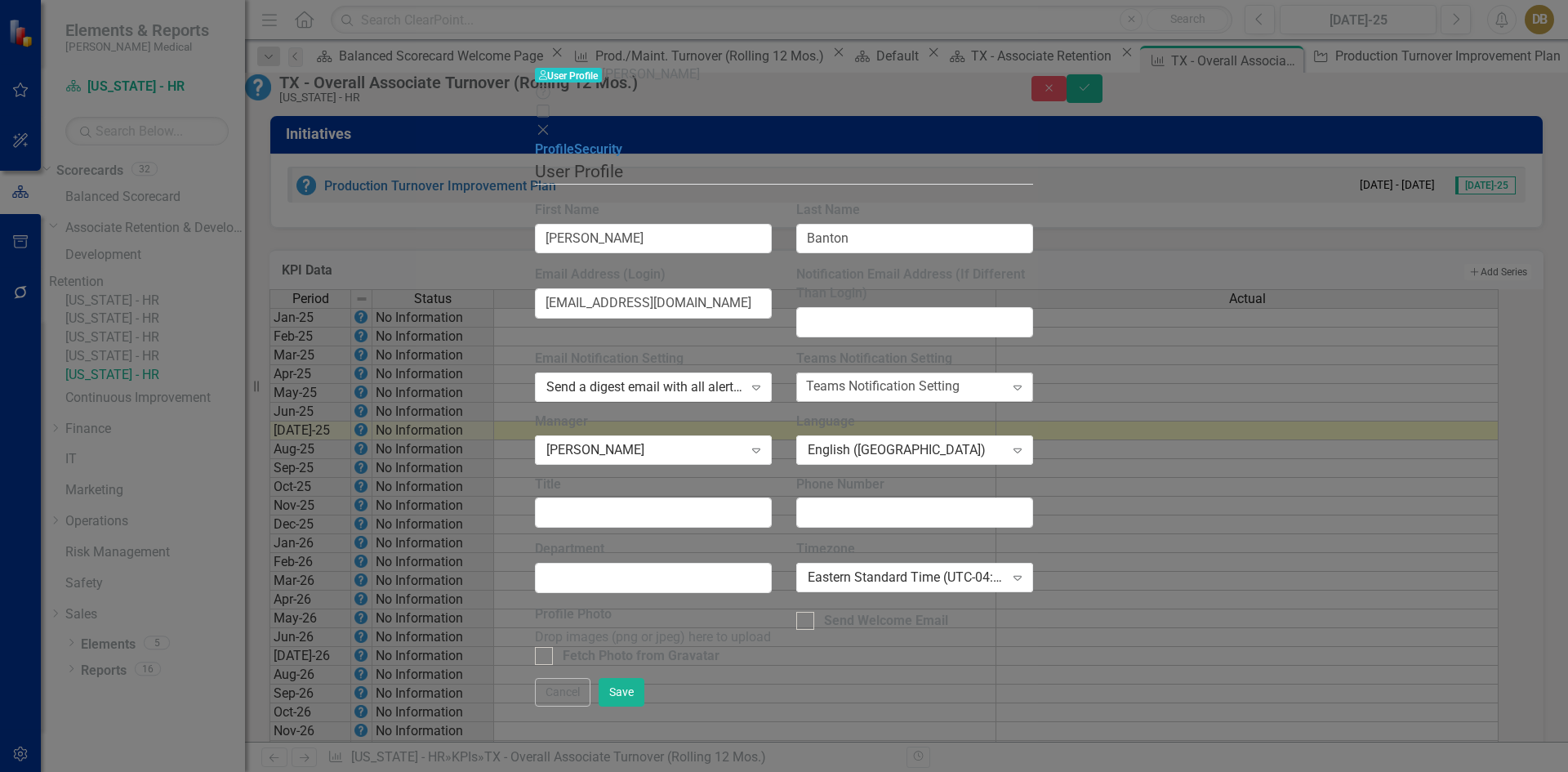
click at [1026, 381] on icon "Expand" at bounding box center [1017, 387] width 16 height 13
click at [1026, 571] on icon "Expand" at bounding box center [1017, 577] width 16 height 13
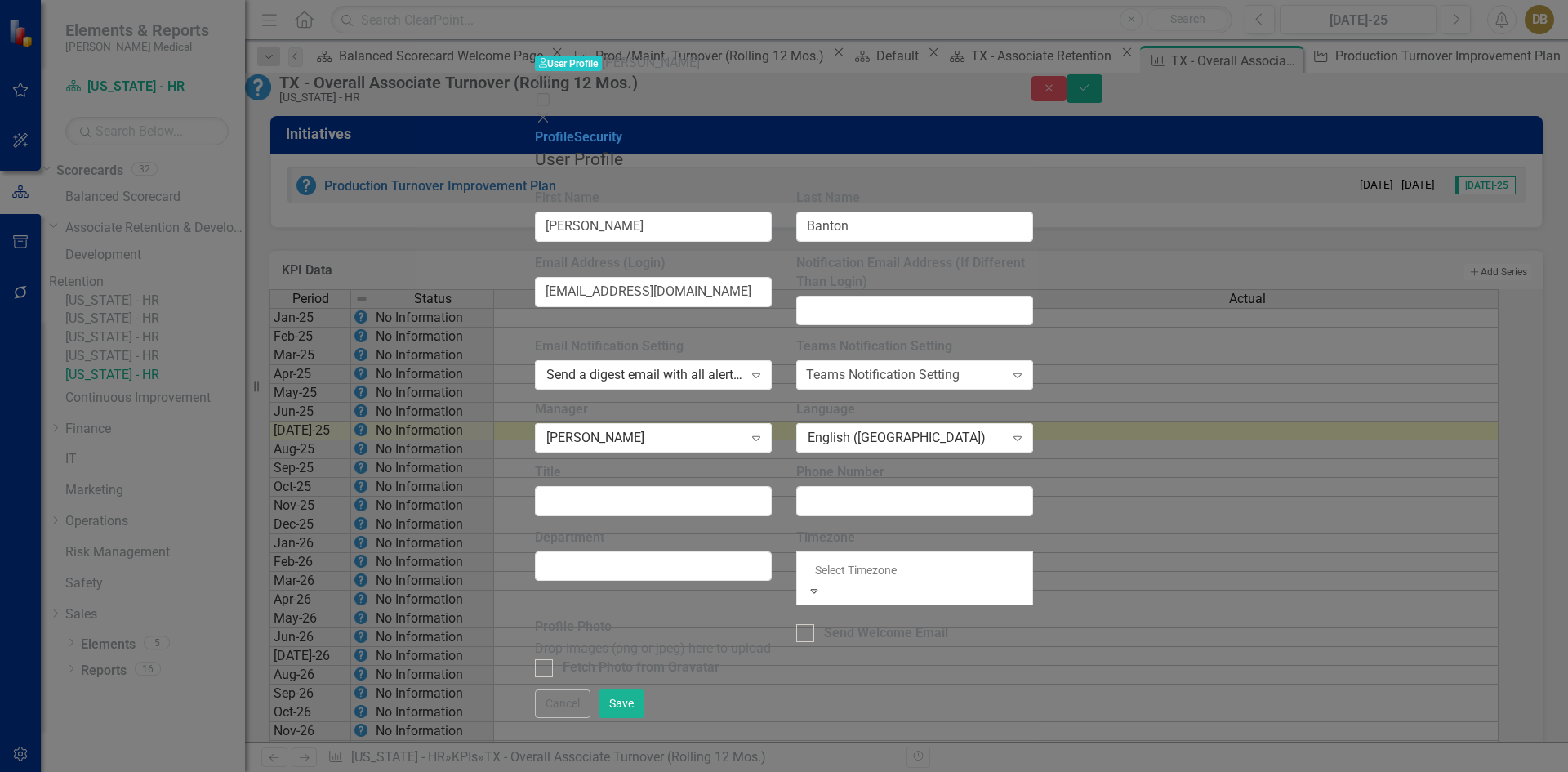
scroll to position [76, 0]
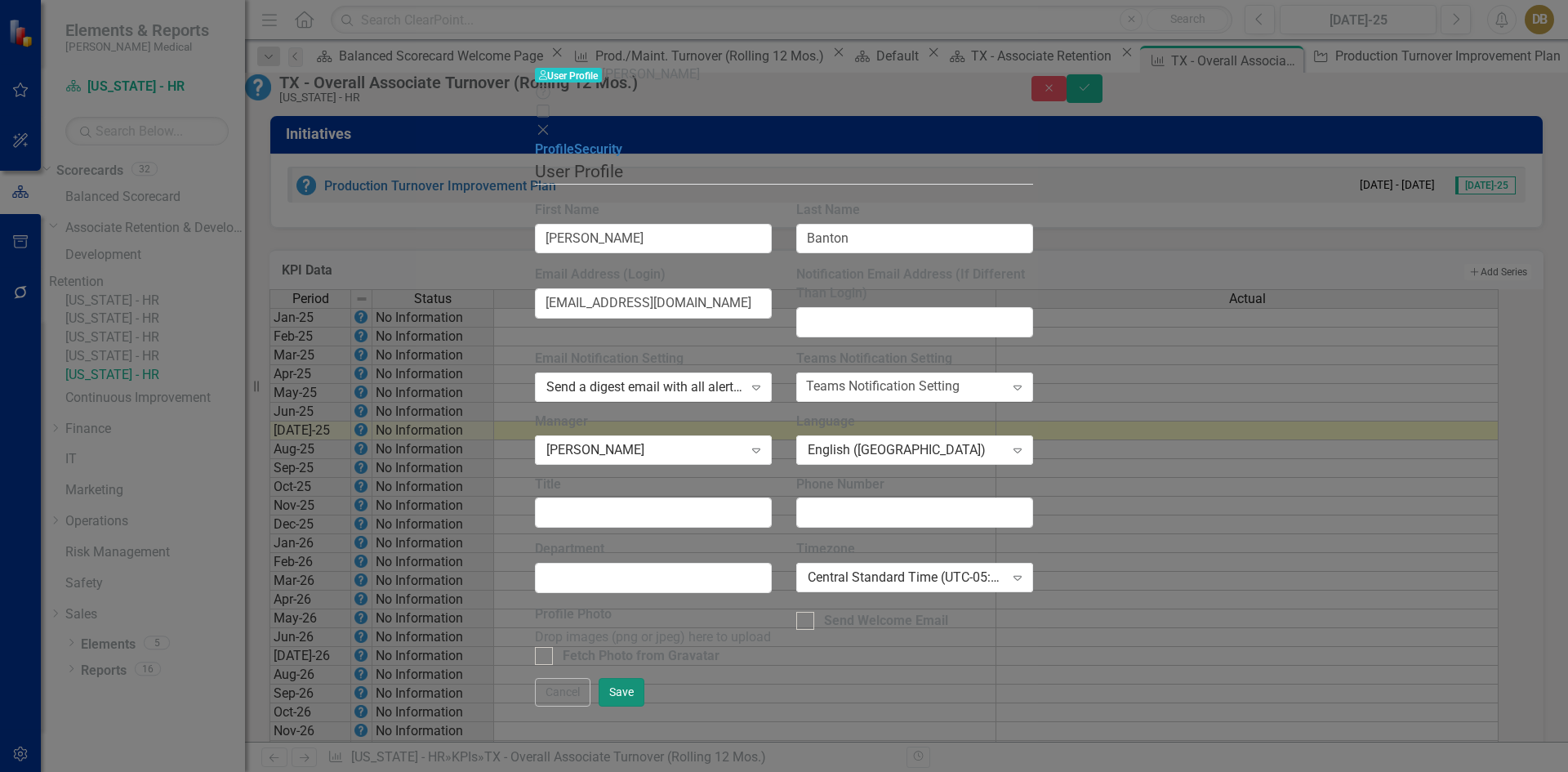
click at [644, 706] on button "Save" at bounding box center [621, 692] width 46 height 28
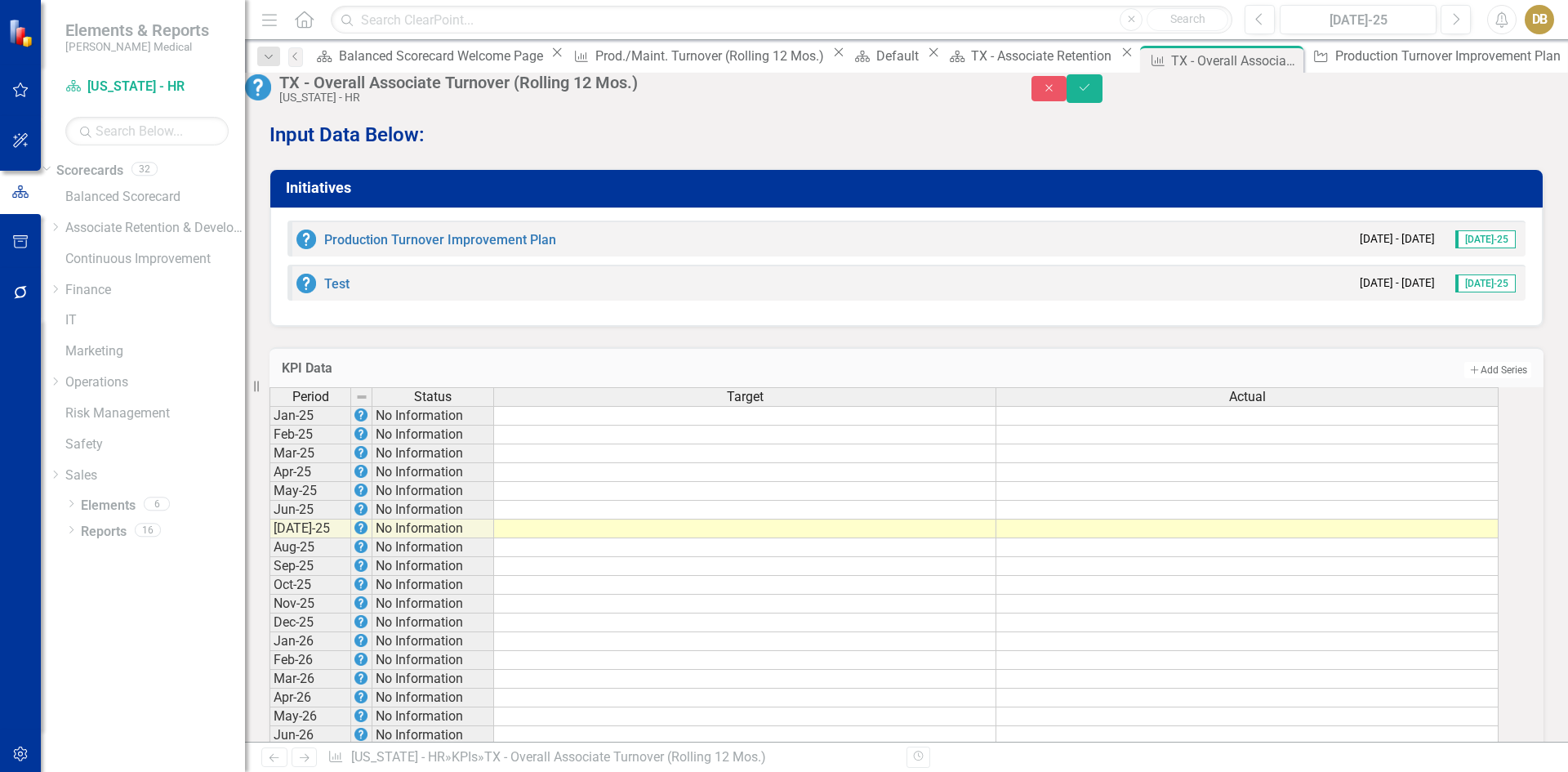
scroll to position [967, 0]
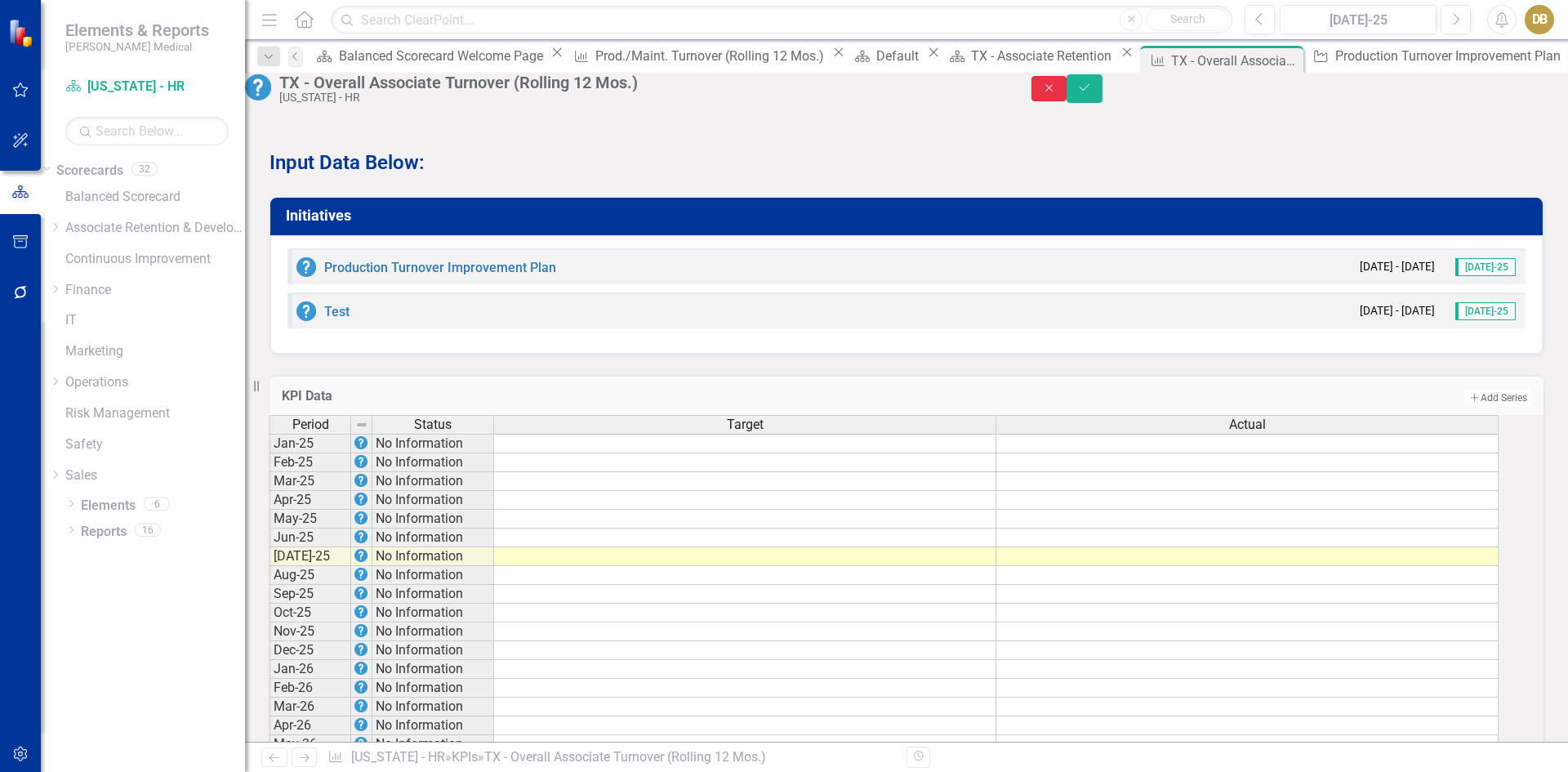
click at [1067, 90] on button "Close" at bounding box center [1049, 88] width 36 height 26
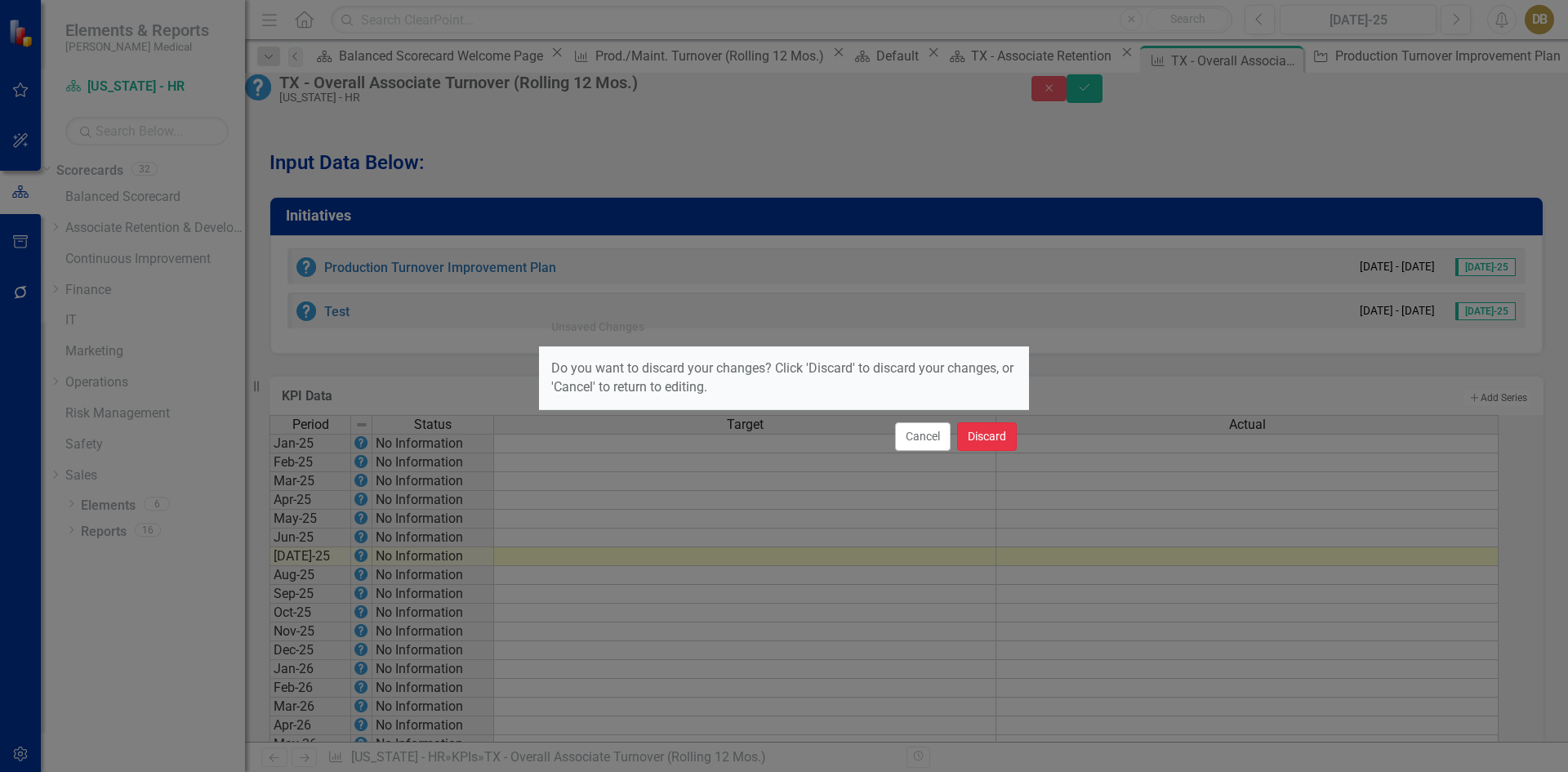
click at [992, 434] on button "Discard" at bounding box center [987, 437] width 60 height 28
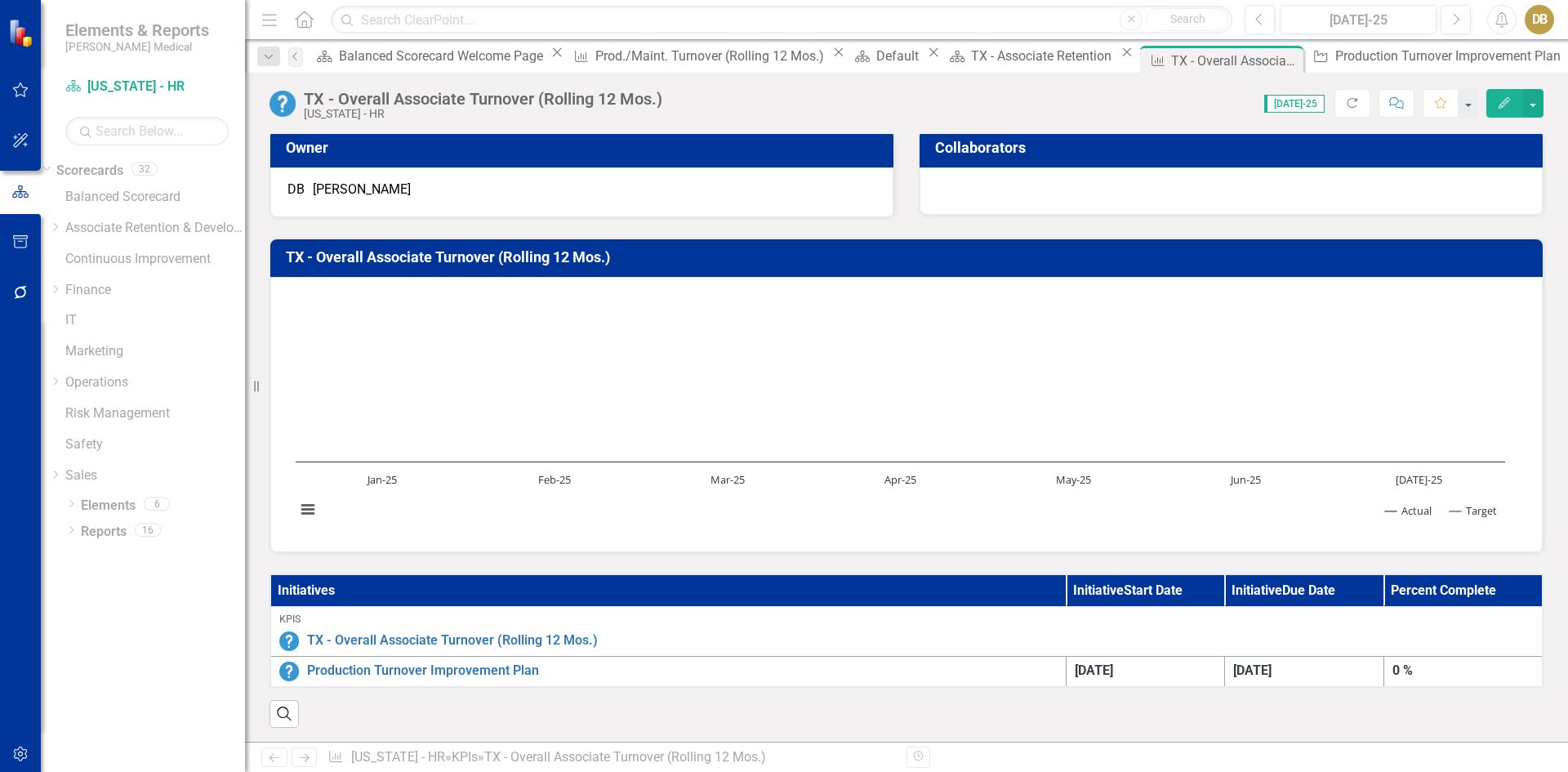
scroll to position [0, 0]
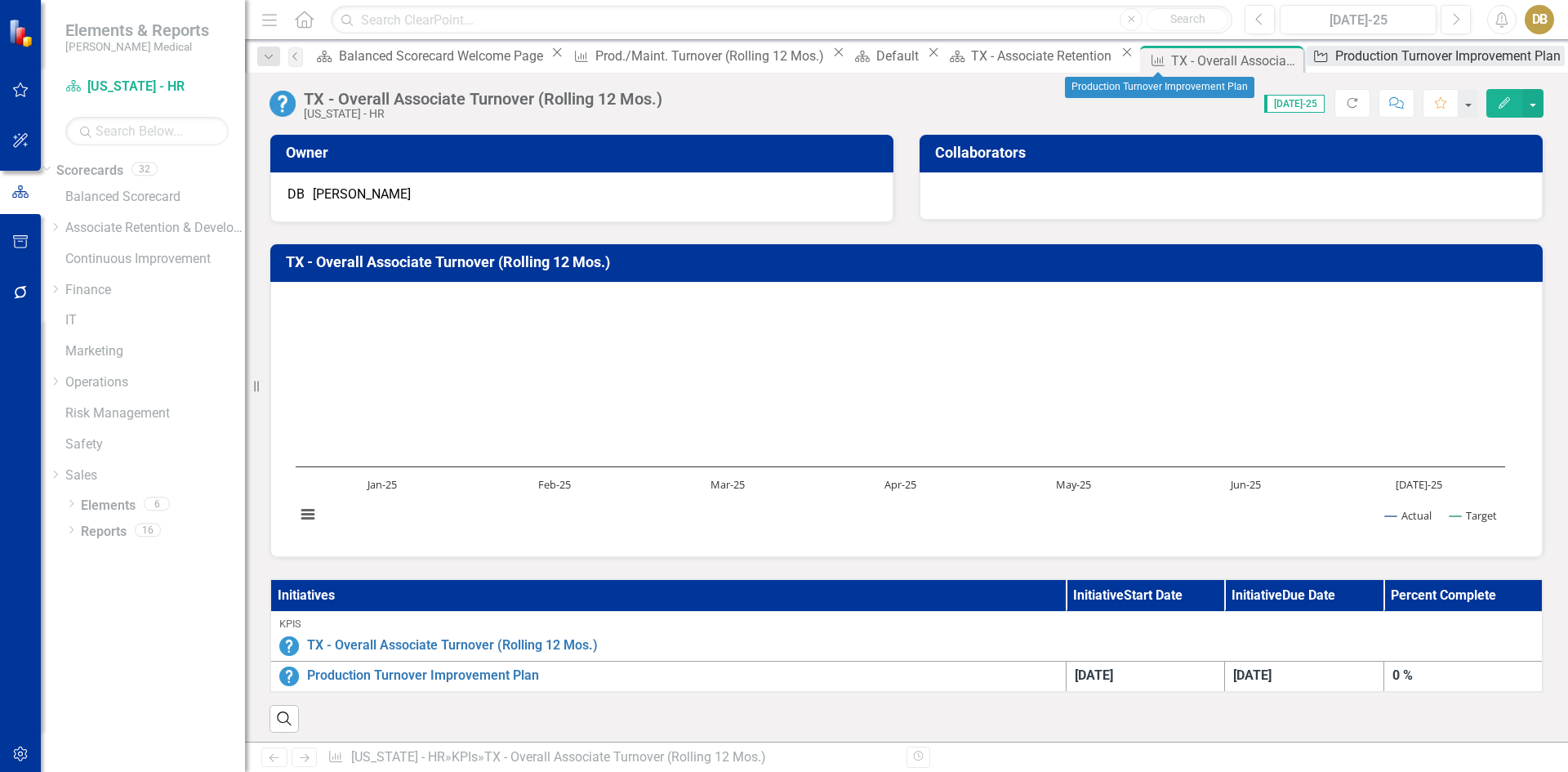
click at [1335, 51] on div "Production Turnover Improvement Plan" at bounding box center [1450, 55] width 230 height 20
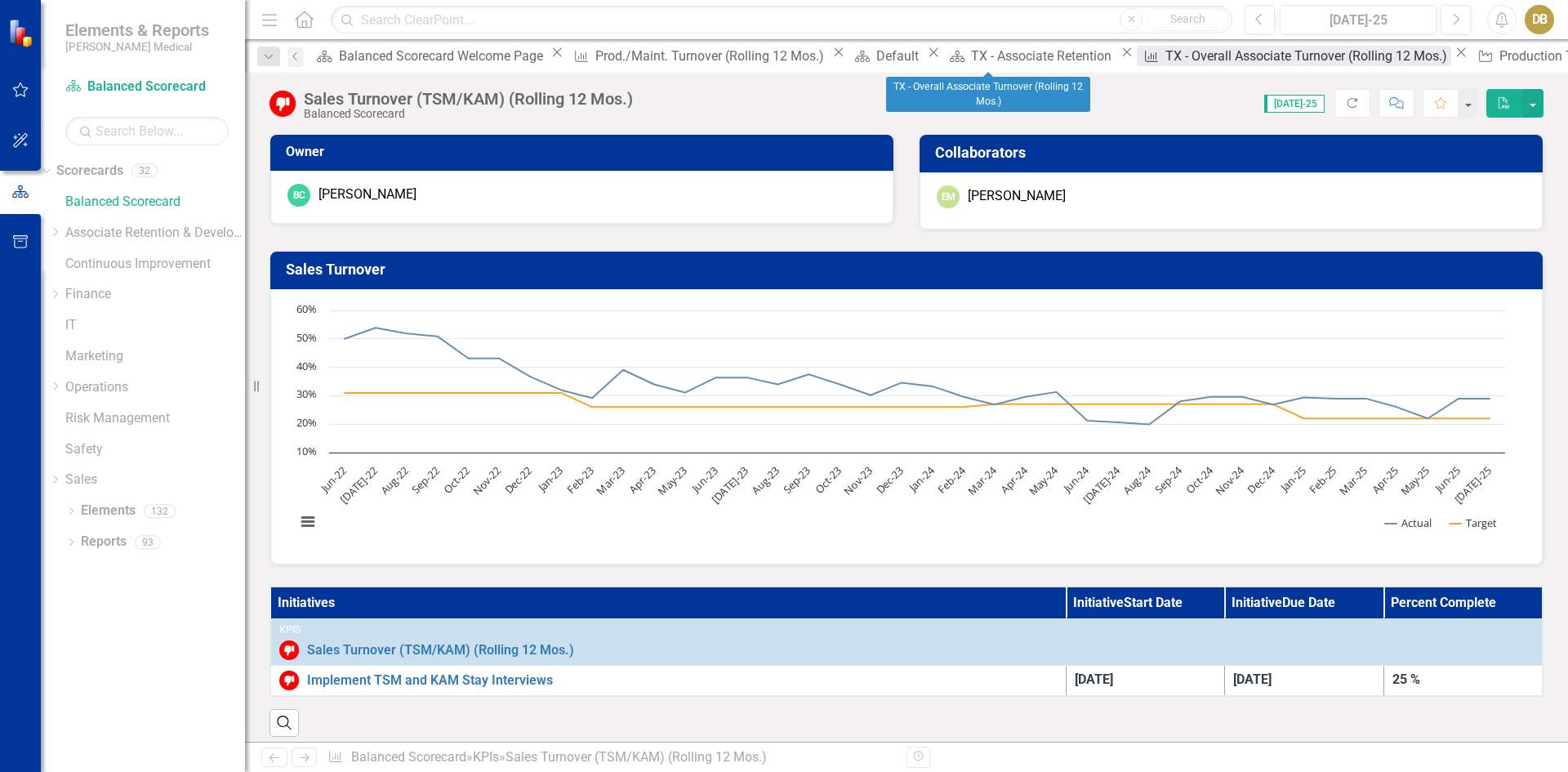
click at [1165, 57] on div "TX - Overall Associate Turnover (Rolling 12 Mos.)" at bounding box center [1308, 55] width 286 height 20
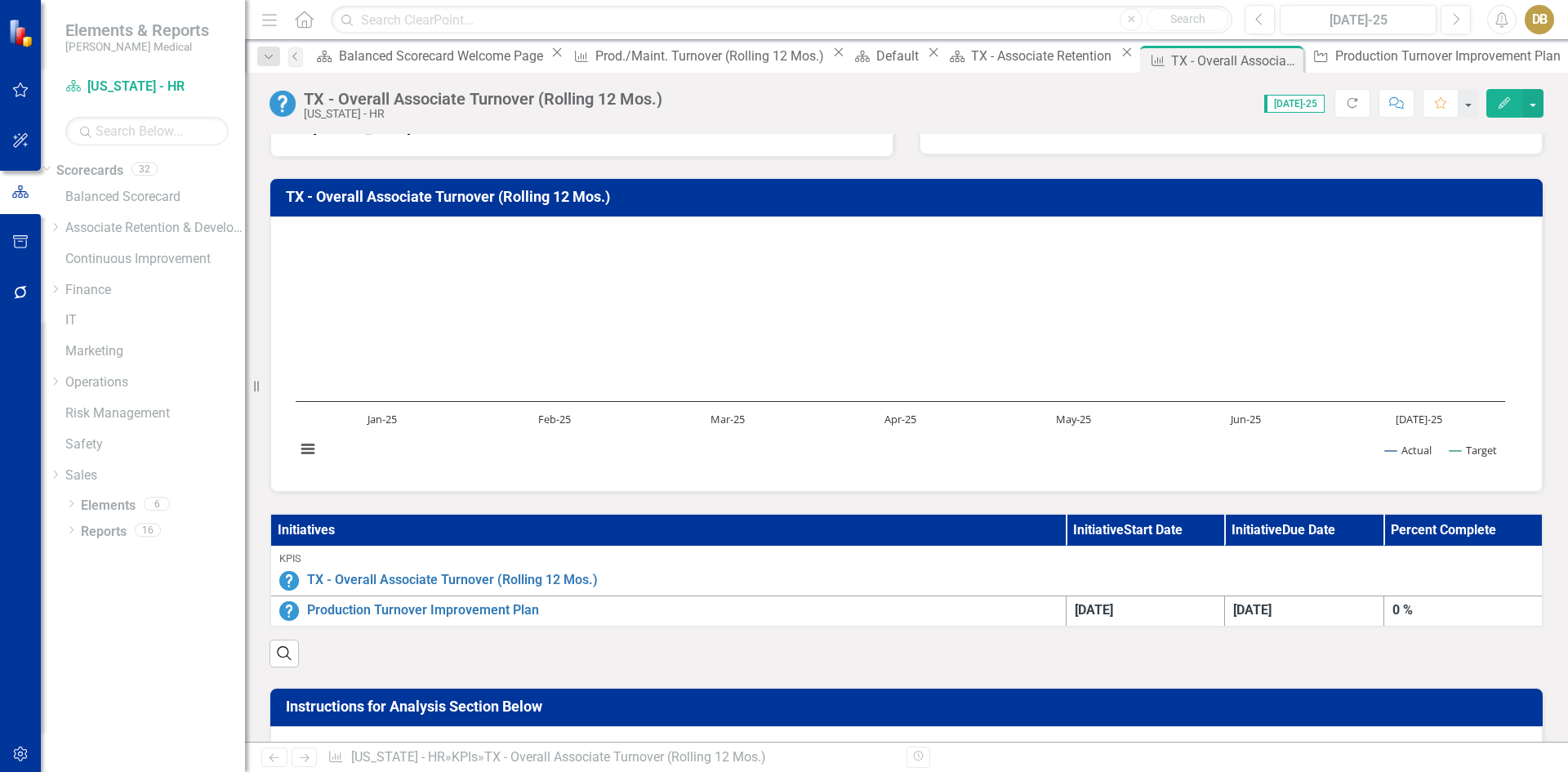
scroll to position [327, 0]
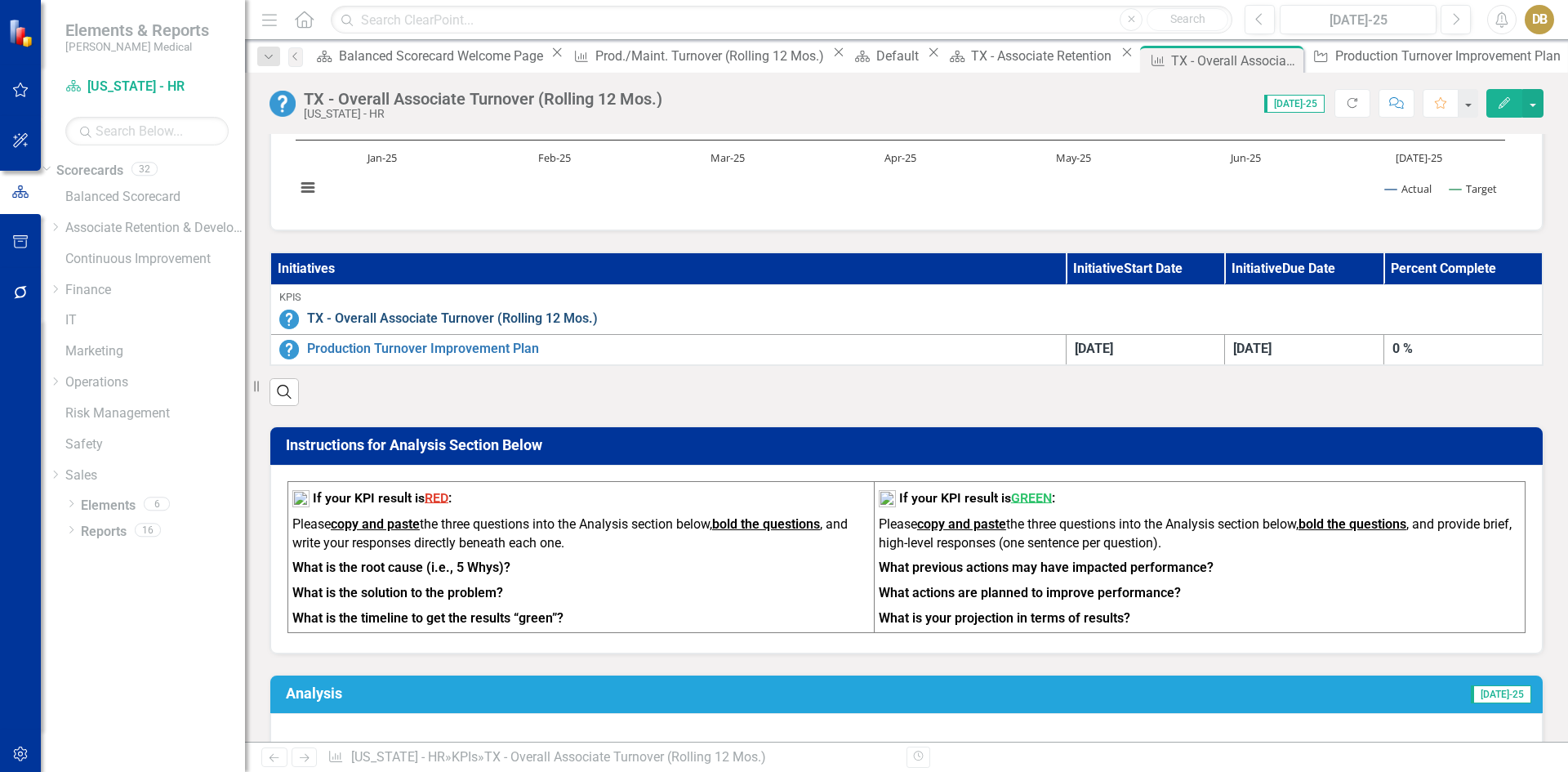
click at [410, 317] on link "TX - Overall Associate Turnover (Rolling 12 Mos.)" at bounding box center [920, 319] width 1227 height 19
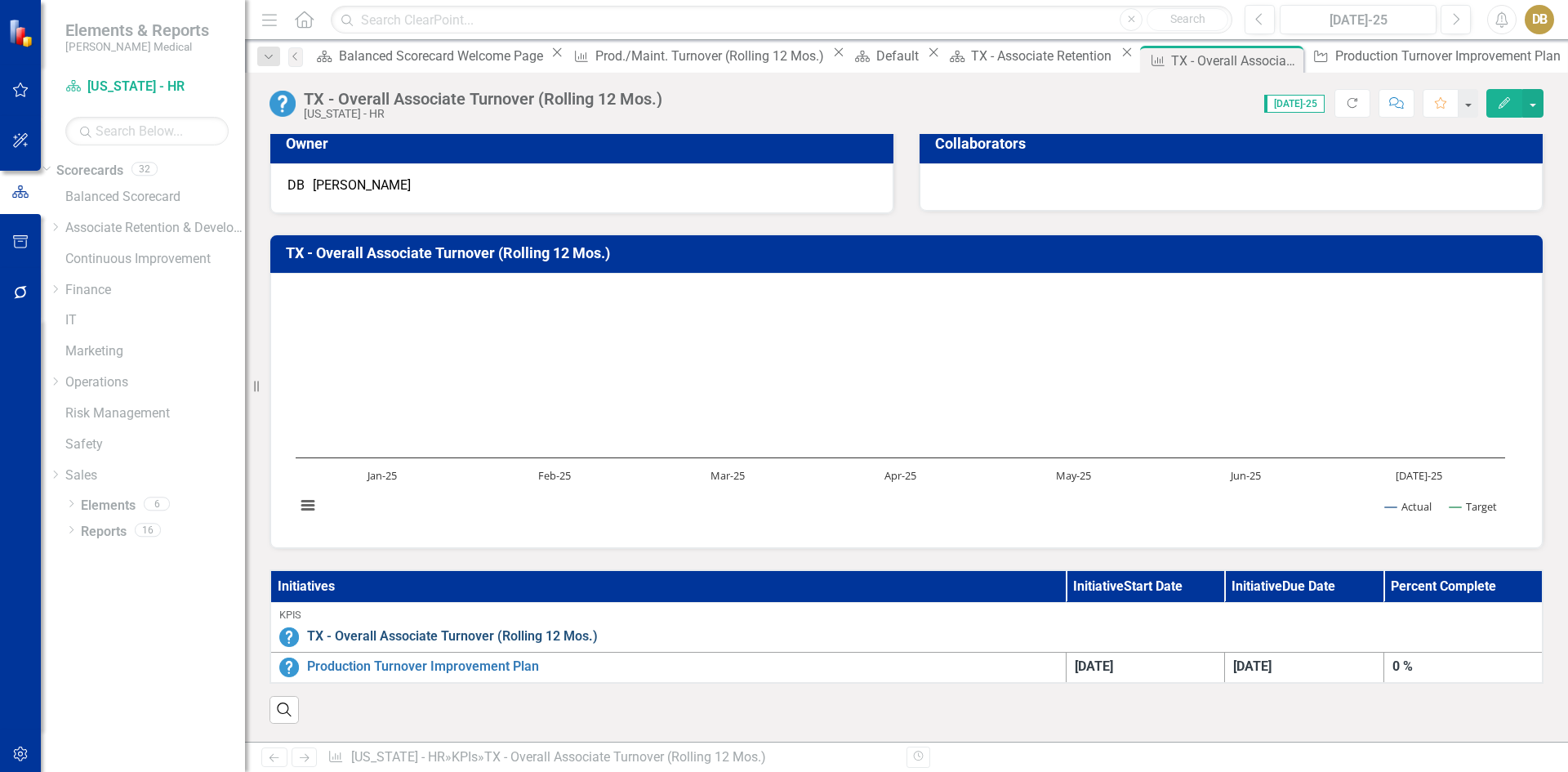
scroll to position [0, 0]
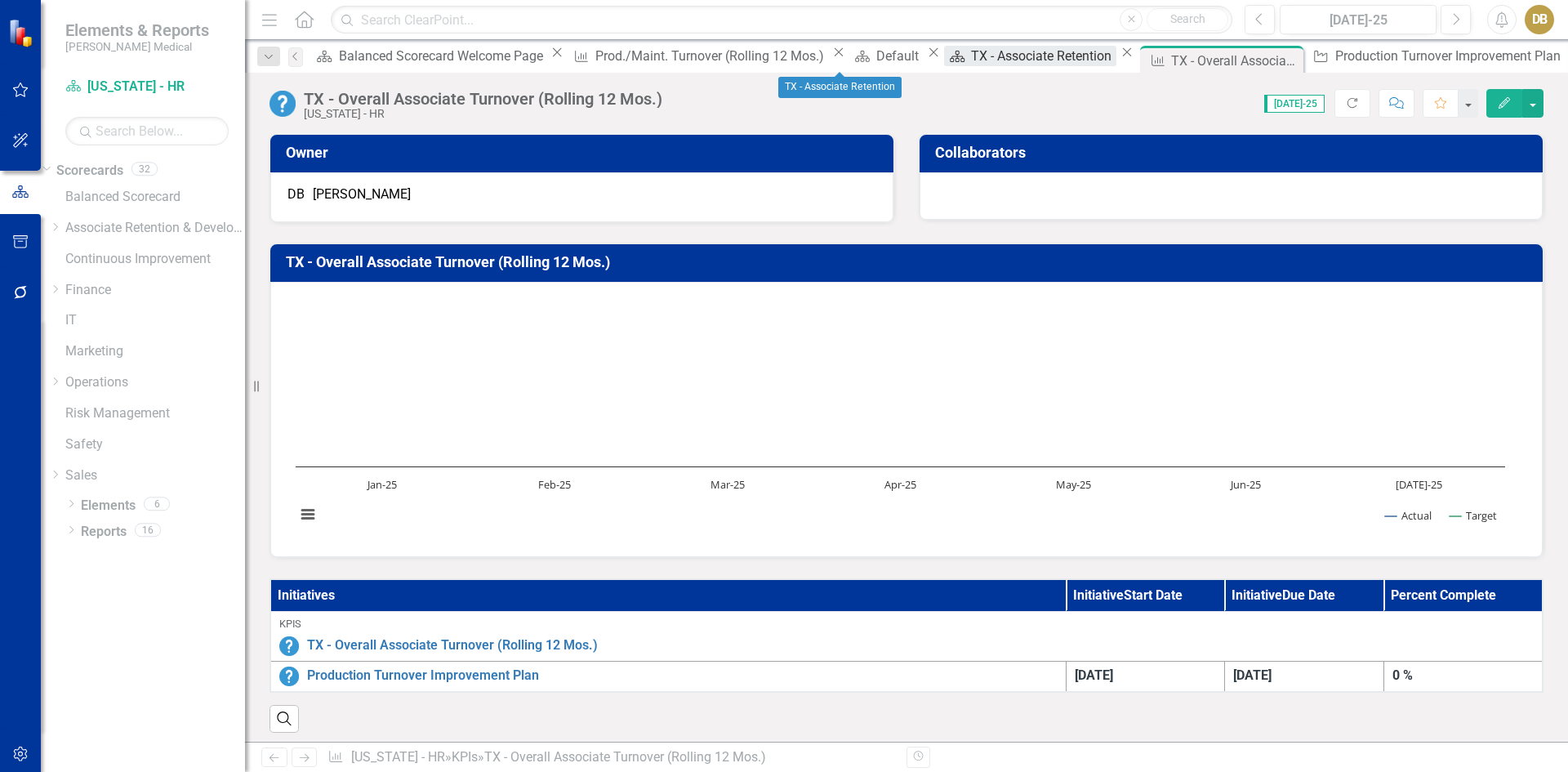
click at [971, 60] on div "TX - Associate Retention" at bounding box center [1043, 55] width 145 height 20
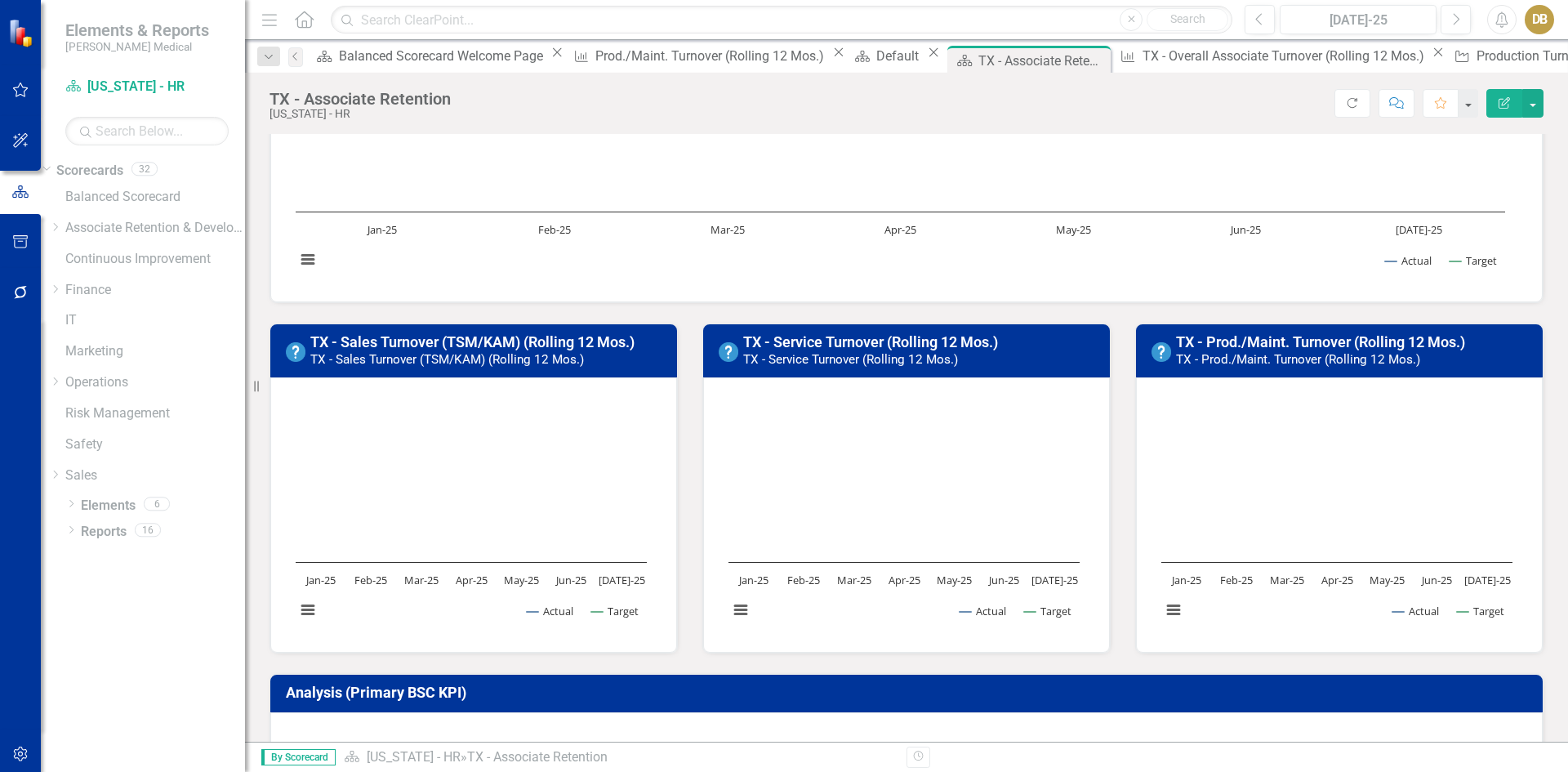
scroll to position [245, 0]
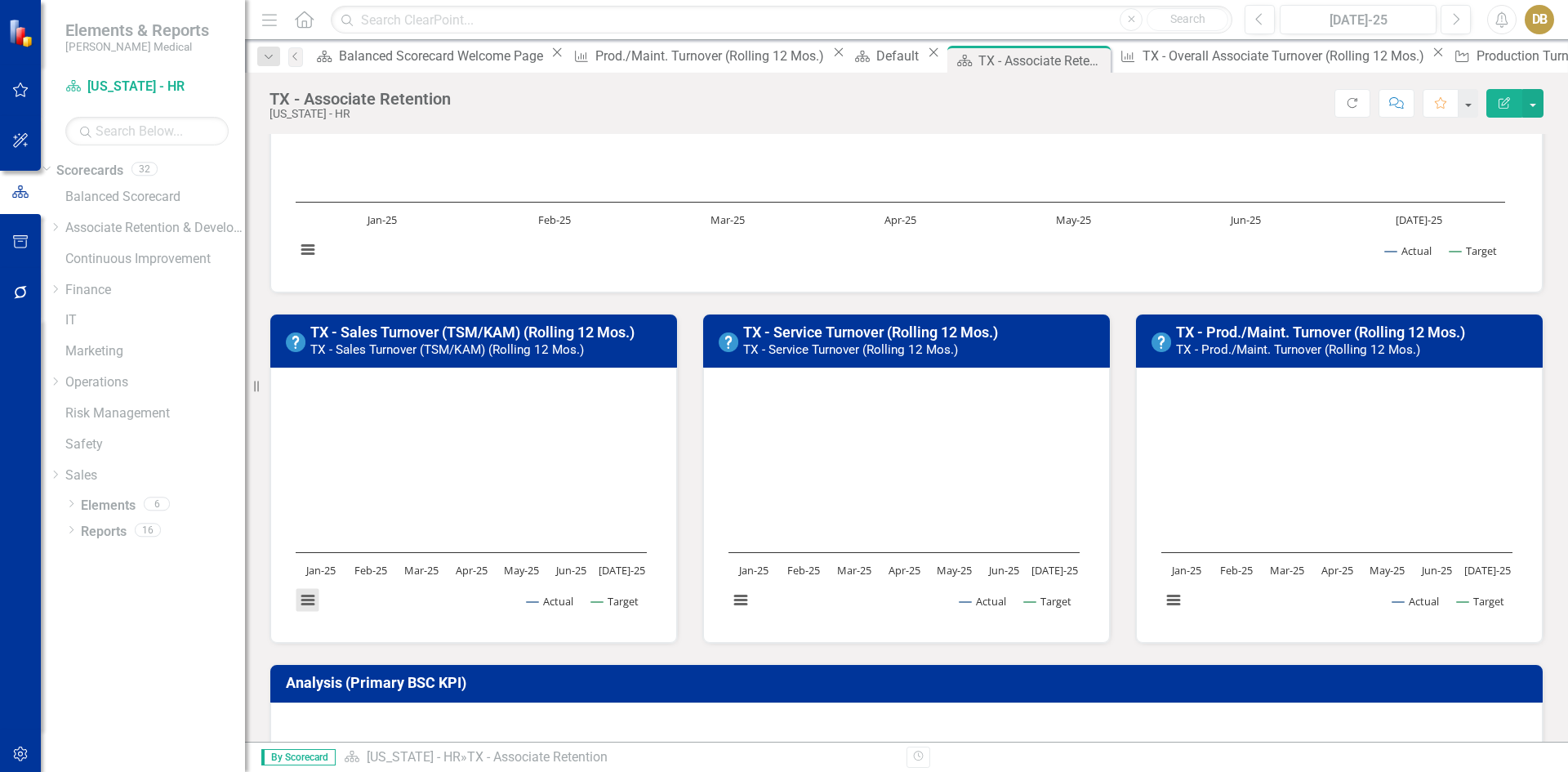
click at [309, 597] on button "View chart menu, Chart" at bounding box center [308, 600] width 23 height 23
click at [495, 334] on link "TX - Sales Turnover (TSM/KAM) (Rolling 12 Mos.)" at bounding box center [472, 332] width 324 height 17
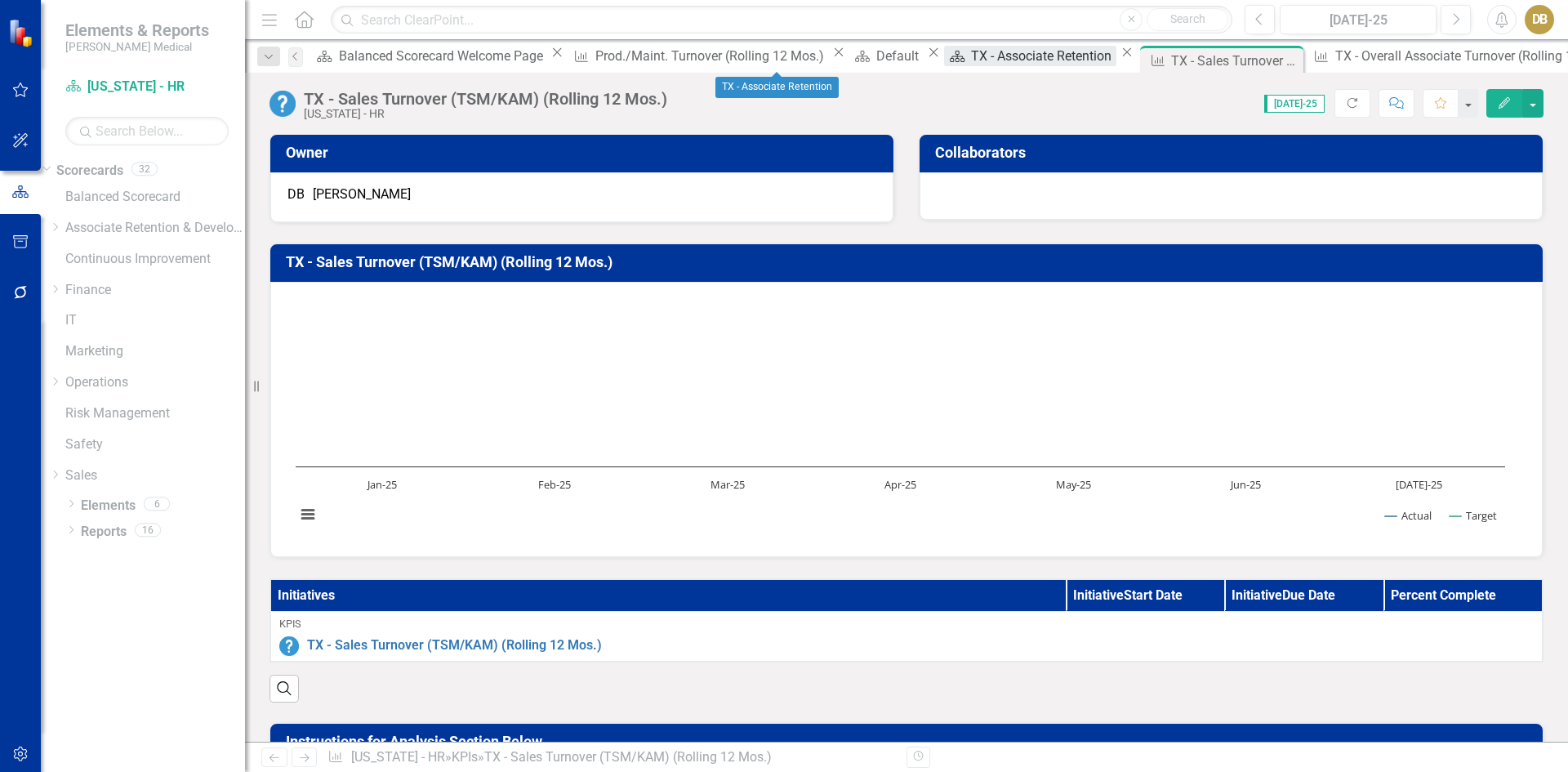
click at [971, 66] on div "TX - Associate Retention" at bounding box center [1043, 55] width 145 height 20
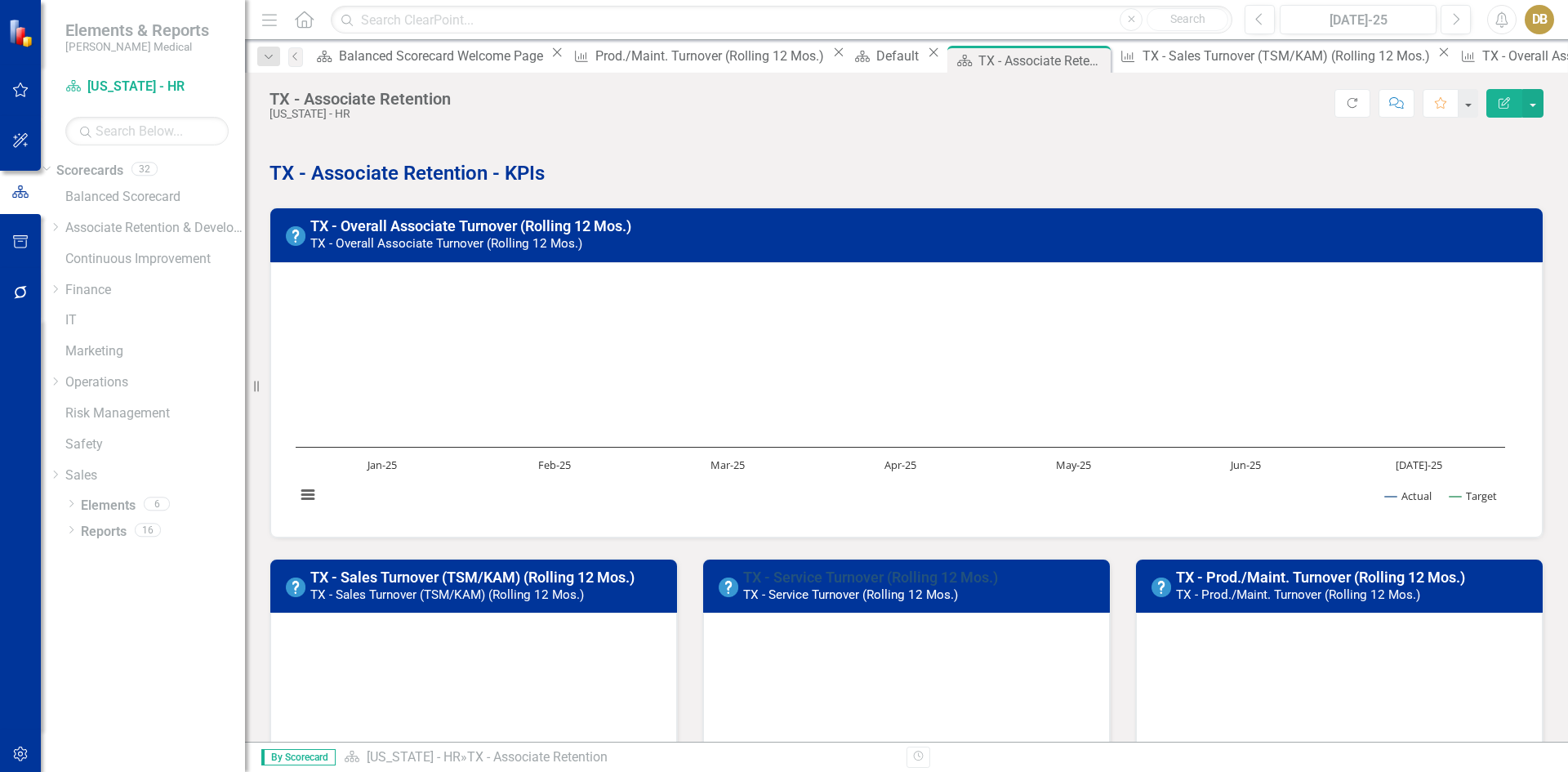
click at [837, 571] on link "TX - Service Turnover (Rolling 12 Mos.)" at bounding box center [870, 576] width 255 height 17
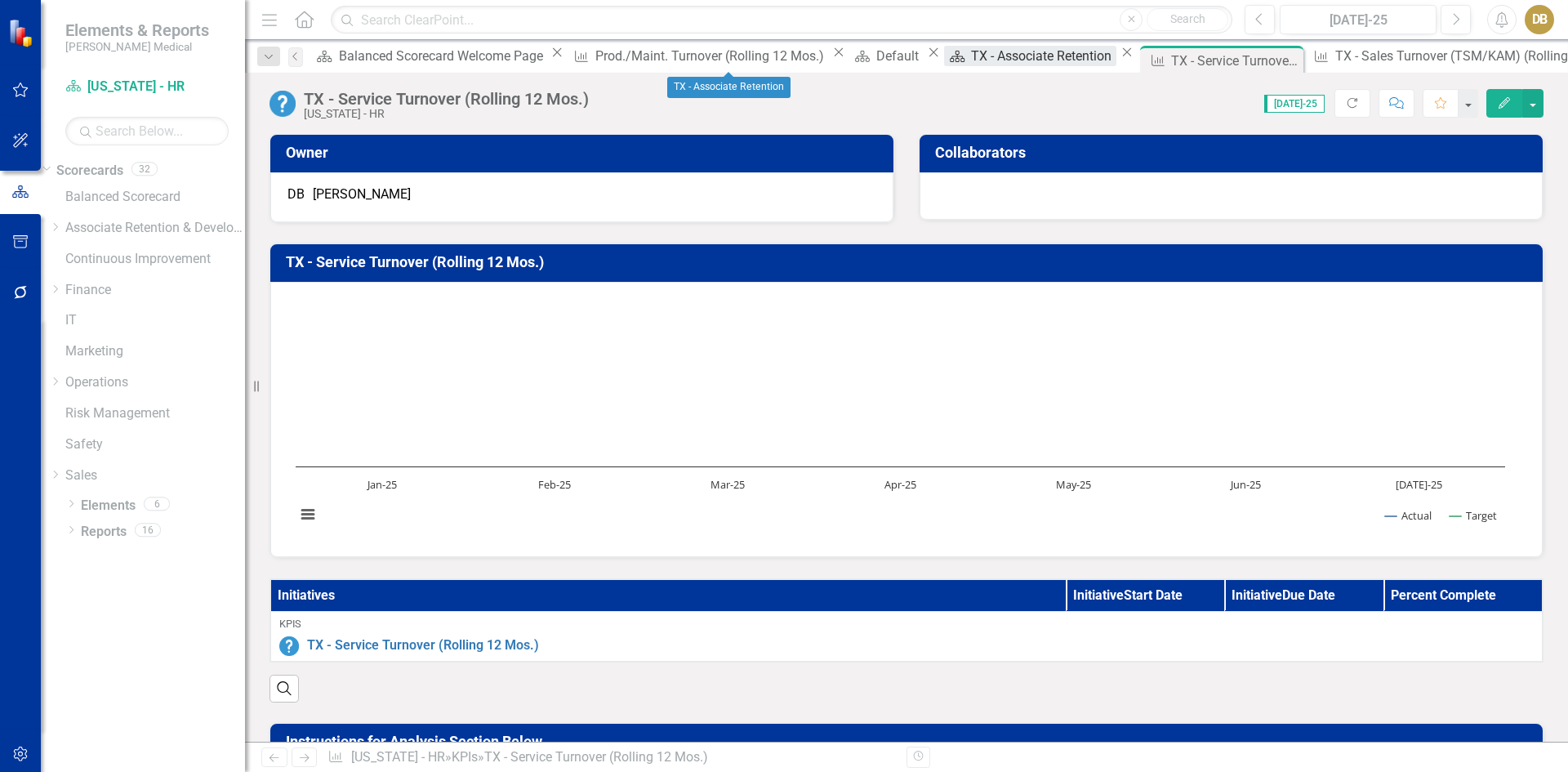
click at [971, 64] on div "TX - Associate Retention" at bounding box center [1043, 55] width 145 height 20
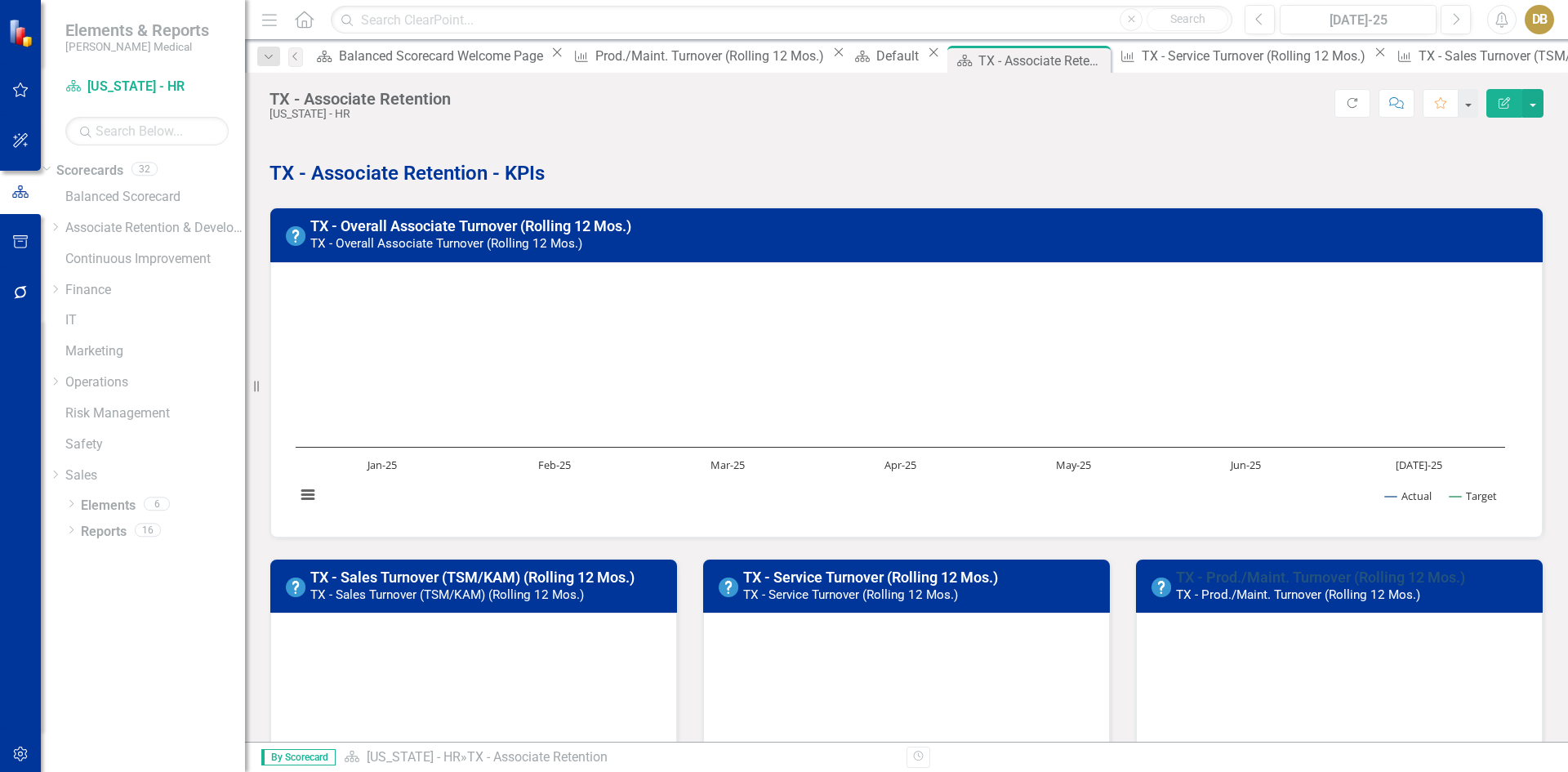
click at [1256, 578] on link "TX - Prod./Maint. Turnover (Rolling 12 Mos.)" at bounding box center [1320, 576] width 289 height 17
